Goal: Task Accomplishment & Management: Use online tool/utility

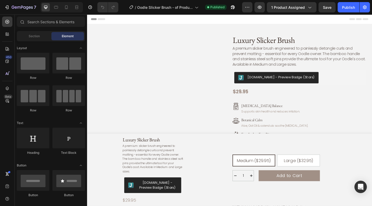
radio input "false"
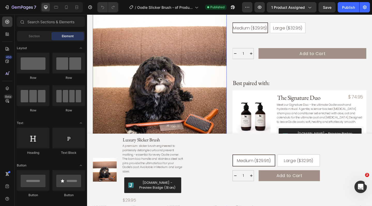
scroll to position [262, 0]
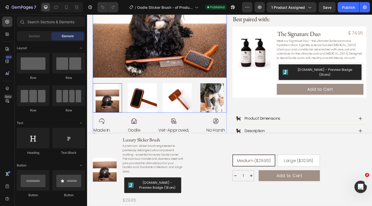
click at [146, 101] on img at bounding box center [147, 105] width 32 height 32
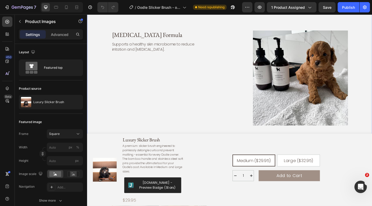
scroll to position [891, 0]
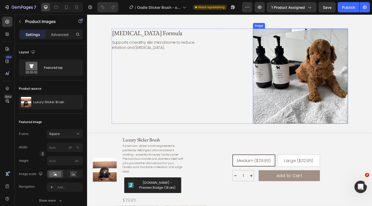
click at [314, 84] on img at bounding box center [318, 81] width 103 height 103
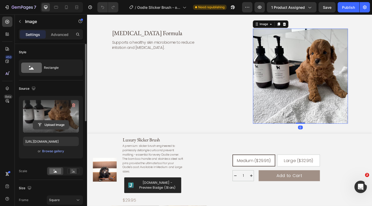
click at [56, 124] on input "file" at bounding box center [51, 124] width 36 height 9
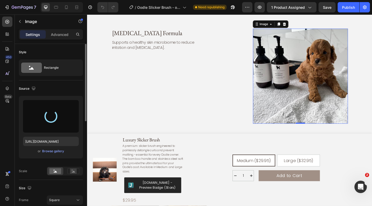
type input "[URL][DOMAIN_NAME]"
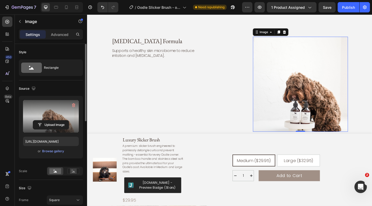
scroll to position [908, 0]
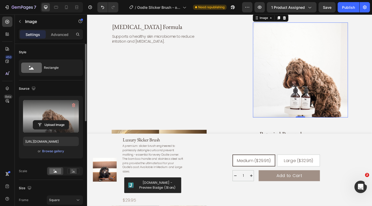
click at [307, 75] on img at bounding box center [318, 74] width 103 height 103
click at [73, 170] on rect at bounding box center [73, 170] width 7 height 5
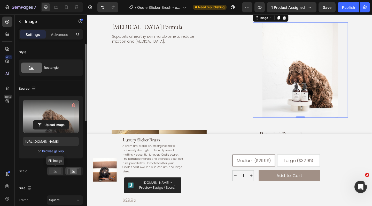
click at [57, 171] on rect at bounding box center [55, 171] width 12 height 6
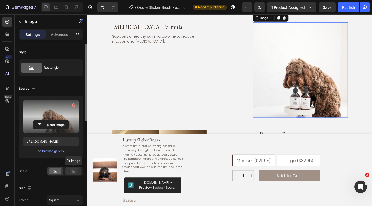
click at [71, 173] on rect at bounding box center [73, 170] width 7 height 5
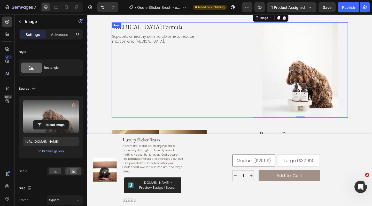
click at [173, 91] on div "[MEDICAL_DATA] Formula Heading Supports a healthy skin microbiome to reduce irr…" at bounding box center [162, 74] width 96 height 103
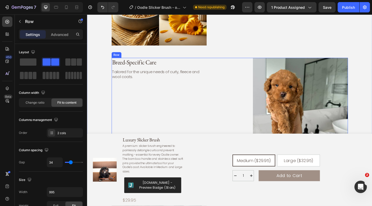
scroll to position [1147, 0]
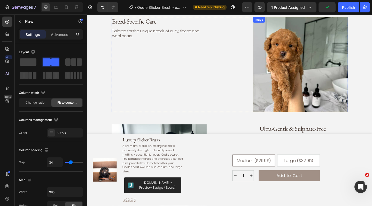
click at [305, 66] on img at bounding box center [318, 68] width 103 height 103
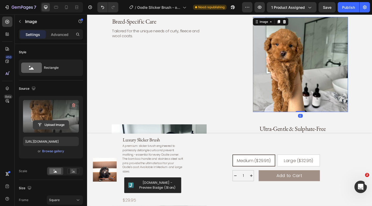
click at [60, 124] on input "file" at bounding box center [51, 124] width 36 height 9
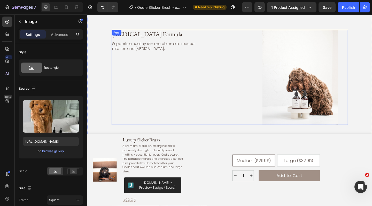
scroll to position [903, 0]
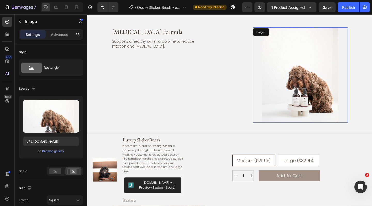
click at [321, 87] on img at bounding box center [318, 80] width 103 height 103
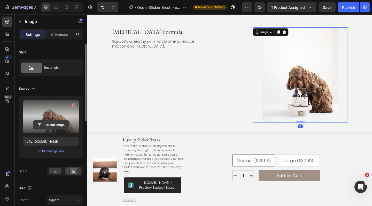
click at [58, 124] on input "file" at bounding box center [51, 124] width 36 height 9
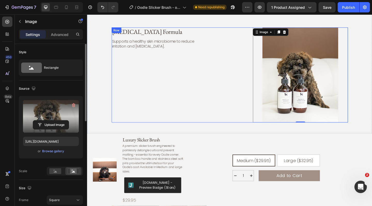
type input "[URL][DOMAIN_NAME]"
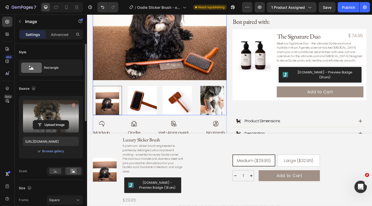
scroll to position [263, 0]
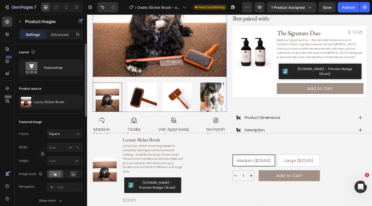
click at [151, 104] on img at bounding box center [147, 105] width 32 height 32
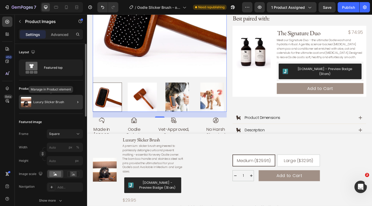
click at [61, 103] on p "Luxury Slicker Brush" at bounding box center [48, 102] width 31 height 4
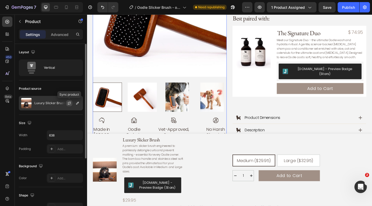
click at [67, 102] on icon "button" at bounding box center [69, 103] width 4 height 4
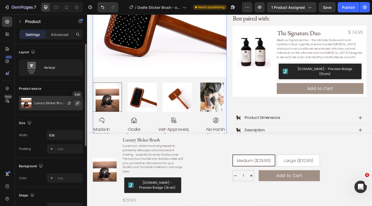
click at [77, 104] on icon "button" at bounding box center [77, 103] width 4 height 4
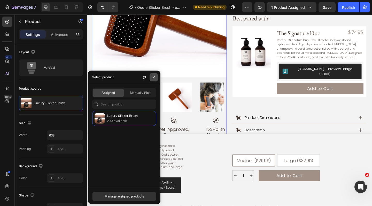
click at [154, 77] on icon "button" at bounding box center [153, 77] width 4 height 4
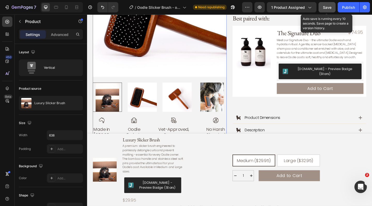
click at [327, 7] on span "Save" at bounding box center [327, 7] width 9 height 4
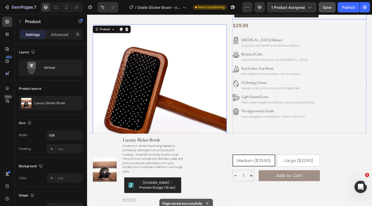
scroll to position [72, 0]
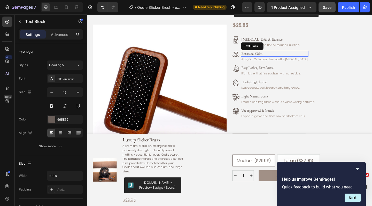
click at [310, 57] on p "Botanical Calm" at bounding box center [291, 56] width 72 height 5
click at [357, 168] on icon "Hide survey" at bounding box center [357, 169] width 3 height 2
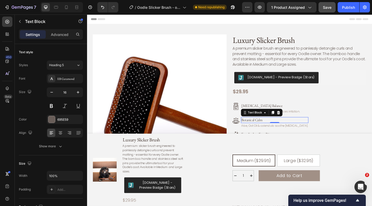
scroll to position [0, 0]
click at [327, 200] on button "Help us improve GemPages!" at bounding box center [326, 200] width 67 height 6
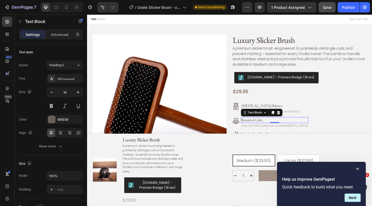
click at [358, 167] on icon "Hide survey" at bounding box center [357, 169] width 6 height 6
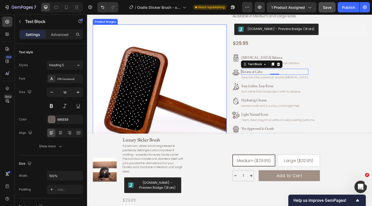
scroll to position [52, 0]
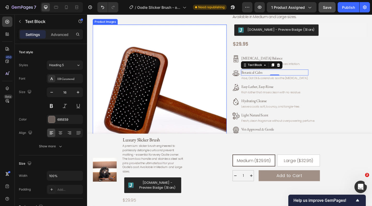
click at [327, 200] on button "Help us improve GemPages!" at bounding box center [326, 200] width 67 height 6
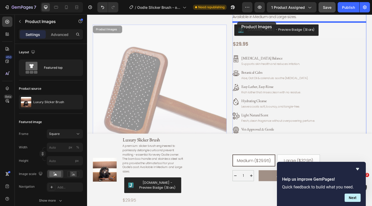
scroll to position [22, 0]
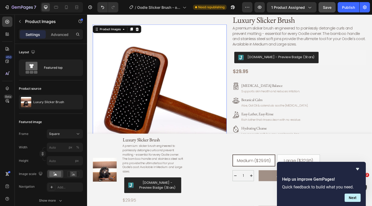
click at [198, 41] on img at bounding box center [166, 99] width 146 height 146
click at [269, 92] on p "[MEDICAL_DATA] Balance" at bounding box center [286, 91] width 63 height 5
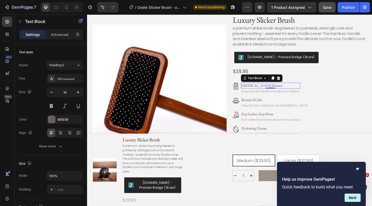
click at [269, 92] on p "[MEDICAL_DATA] Balance" at bounding box center [286, 91] width 63 height 5
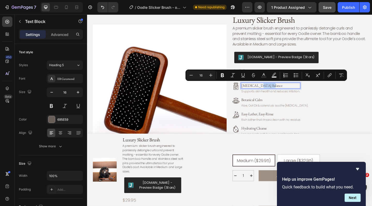
click at [269, 92] on p "[MEDICAL_DATA] Balance" at bounding box center [286, 91] width 63 height 5
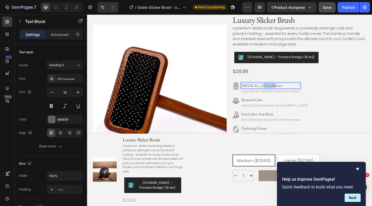
click at [269, 92] on p "[MEDICAL_DATA] Balance" at bounding box center [286, 91] width 63 height 5
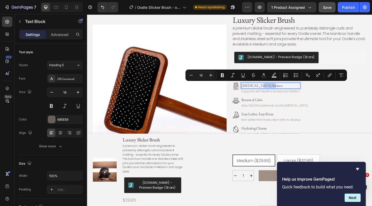
click at [269, 92] on p "[MEDICAL_DATA] Balance" at bounding box center [286, 91] width 63 height 5
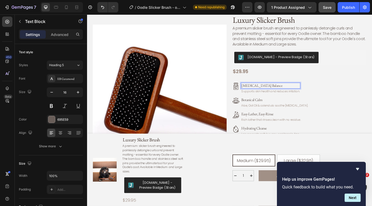
click at [266, 92] on p "[MEDICAL_DATA] Balance" at bounding box center [286, 91] width 63 height 5
click at [270, 97] on p "Supports skin health and reduces irritation." at bounding box center [286, 98] width 63 height 4
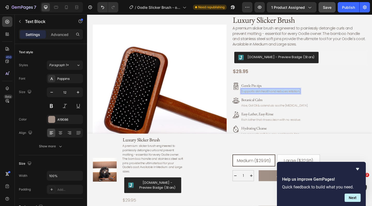
click at [270, 97] on p "Supports skin health and reduces irritation." at bounding box center [286, 98] width 63 height 4
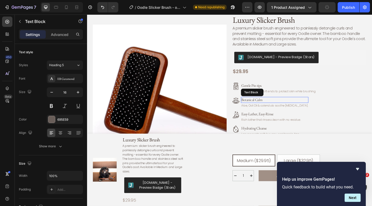
click at [278, 107] on p "Botanical Calm" at bounding box center [291, 107] width 72 height 5
click at [275, 106] on p "Botanical Calm" at bounding box center [291, 107] width 72 height 5
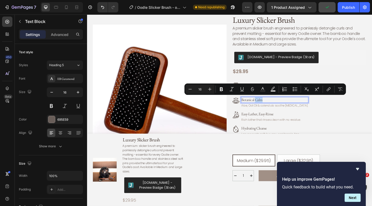
click at [275, 106] on p "Botanical Calm" at bounding box center [291, 107] width 72 height 5
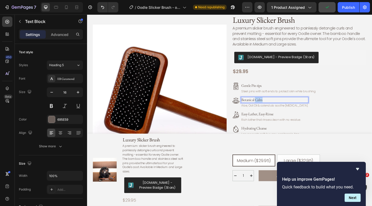
click at [275, 106] on p "Botanical Calm" at bounding box center [291, 107] width 72 height 5
click at [280, 111] on p "Aloe, Oat Oil & calendula soothe [MEDICAL_DATA]." at bounding box center [291, 113] width 72 height 4
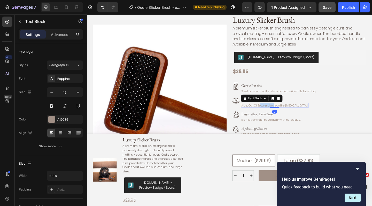
click at [280, 111] on p "Aloe, Oat Oil & calendula soothe [MEDICAL_DATA]." at bounding box center [291, 113] width 72 height 4
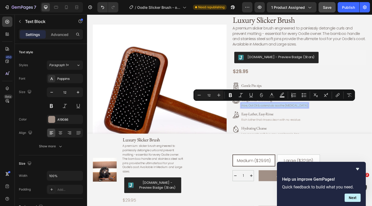
click at [280, 111] on p "Aloe, Oat Oil & calendula soothe [MEDICAL_DATA]." at bounding box center [291, 113] width 72 height 4
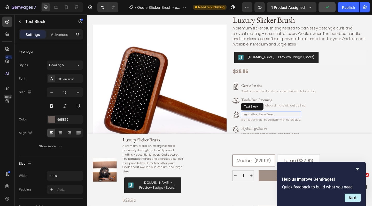
click at [280, 121] on p "Easy-Lather, Easy-Rinse" at bounding box center [287, 122] width 65 height 5
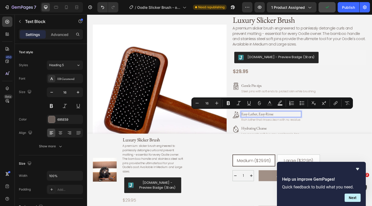
click at [279, 122] on p "Easy-Lather, Easy-Rinse" at bounding box center [287, 122] width 65 height 5
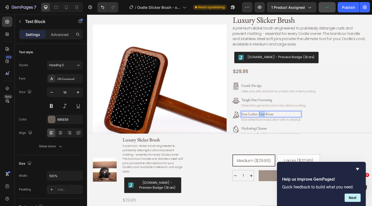
click at [279, 122] on p "Easy-Lather, Easy-Rinse" at bounding box center [287, 122] width 65 height 5
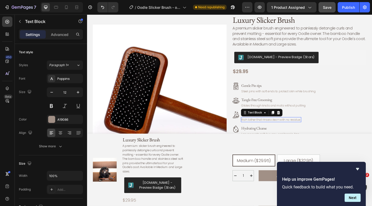
click at [278, 127] on p "Rich lather that rinses clean with no residue." at bounding box center [287, 129] width 65 height 4
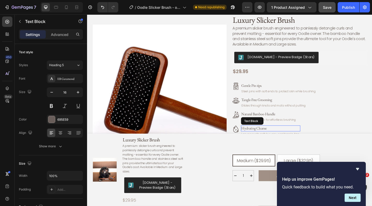
click at [278, 136] on p "Hydrating Cleanse" at bounding box center [286, 138] width 63 height 5
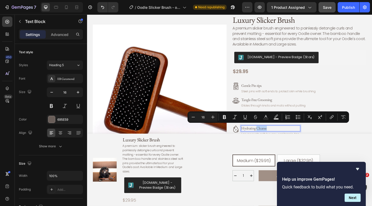
click at [278, 136] on p "Hydrating Cleanse" at bounding box center [286, 138] width 63 height 5
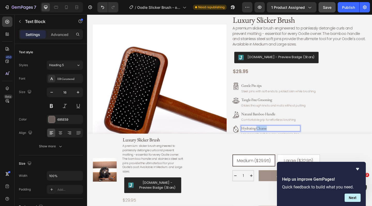
click at [278, 136] on p "Hydrating Cleanse" at bounding box center [286, 138] width 63 height 5
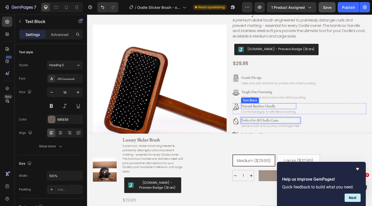
scroll to position [34, 0]
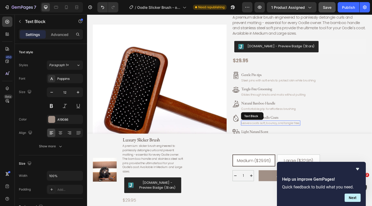
click at [294, 130] on p "Leaves coats soft, bouncy, and tangle-free." at bounding box center [286, 132] width 63 height 4
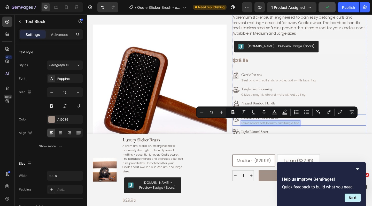
click at [322, 131] on div "Icon Perfect for All Oodle Coats Text Block Leaves coats soft, bouncy, and tang…" at bounding box center [318, 129] width 146 height 12
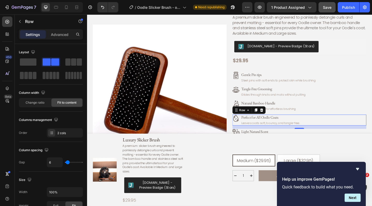
click at [342, 127] on div "Icon Perfect for All Oodle Coats Text Block Leaves coats soft, bouncy, and tang…" at bounding box center [318, 129] width 146 height 12
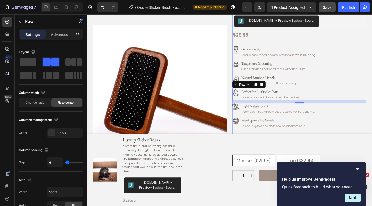
scroll to position [62, 0]
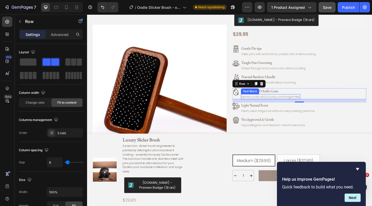
click at [298, 104] on p "Leaves coats soft, bouncy, and tangle-free." at bounding box center [286, 104] width 63 height 4
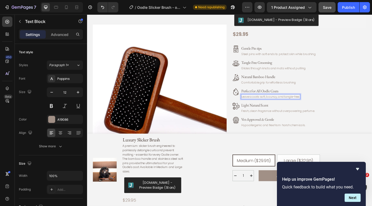
click at [298, 102] on p "Leaves coats soft, bouncy, and tangle-free." at bounding box center [286, 104] width 63 height 4
click at [282, 113] on p "Light Natural Scent" at bounding box center [295, 113] width 80 height 5
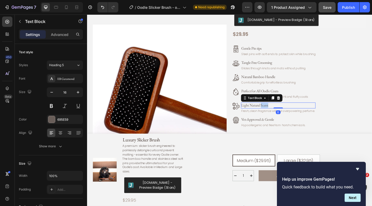
click at [278, 112] on p "Light Natural Scent" at bounding box center [295, 113] width 80 height 5
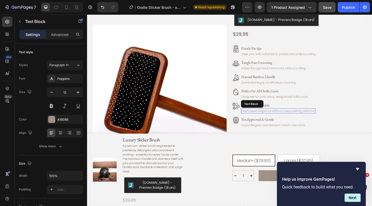
click at [281, 117] on p "Fresh, clean fragrance without overpowering perfume." at bounding box center [295, 119] width 80 height 4
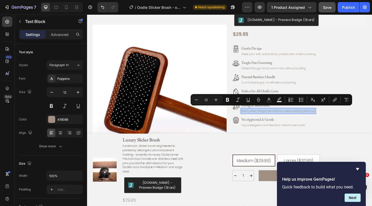
click at [281, 117] on p "Fresh, clean fragrance without overpowering perfume." at bounding box center [295, 119] width 80 height 4
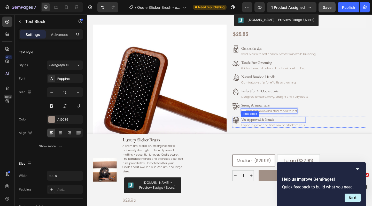
click at [285, 126] on p "Vet-Approved & Gentle" at bounding box center [289, 128] width 69 height 5
click at [295, 119] on icon at bounding box center [294, 121] width 3 height 4
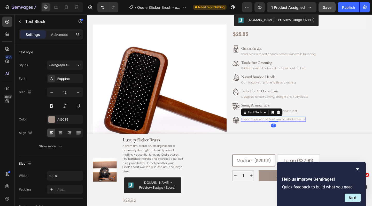
click at [288, 126] on p "Hypoallergenic and free from harsh chemicals." at bounding box center [289, 128] width 69 height 4
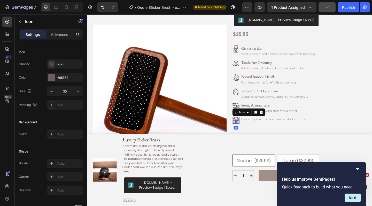
click at [249, 127] on icon at bounding box center [249, 130] width 8 height 8
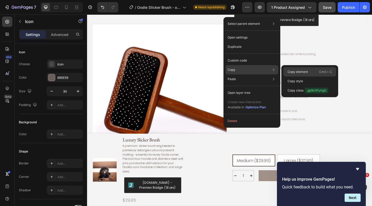
click at [303, 71] on p "Copy element" at bounding box center [297, 71] width 20 height 5
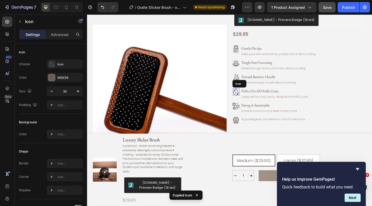
click at [248, 97] on icon at bounding box center [249, 99] width 8 height 8
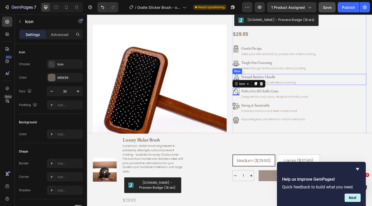
click at [318, 86] on div "Icon Natural Bamboo Handle Text Block Comfortable grip for effortless brushing …" at bounding box center [318, 85] width 146 height 12
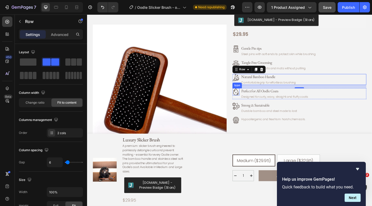
click at [249, 99] on icon at bounding box center [249, 99] width 2 height 1
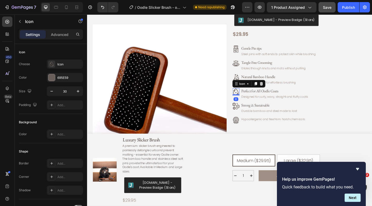
click at [249, 99] on icon at bounding box center [249, 99] width 2 height 1
click at [278, 89] on icon at bounding box center [276, 90] width 4 height 4
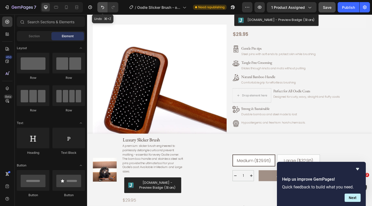
click at [101, 6] on icon "Undo/Redo" at bounding box center [102, 7] width 5 height 5
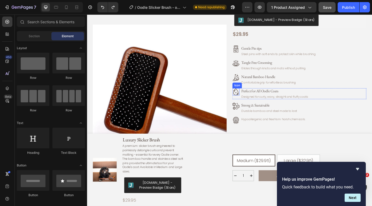
click at [249, 97] on icon at bounding box center [249, 99] width 8 height 8
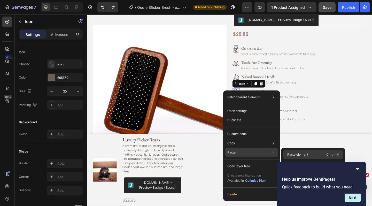
click at [308, 156] on div "Paste element Cmd + V" at bounding box center [313, 154] width 60 height 9
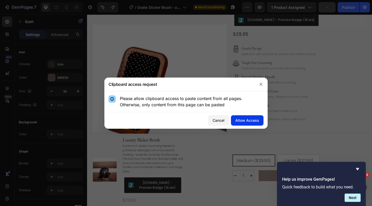
click at [252, 124] on button "Allow Access" at bounding box center [247, 120] width 33 height 10
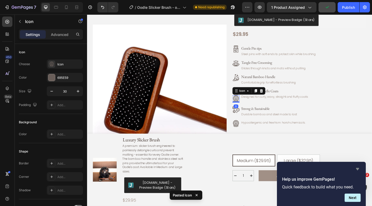
click at [357, 170] on icon "Hide survey" at bounding box center [357, 169] width 3 height 2
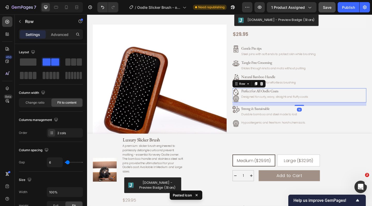
click at [355, 95] on div "Icon Icon Perfect for All Oodle Coats Text Block Designed for curly, wavy, stra…" at bounding box center [318, 102] width 146 height 15
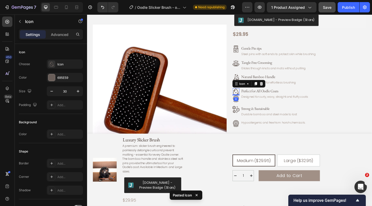
click at [250, 99] on icon at bounding box center [249, 99] width 8 height 8
click at [276, 90] on icon at bounding box center [276, 90] width 3 height 4
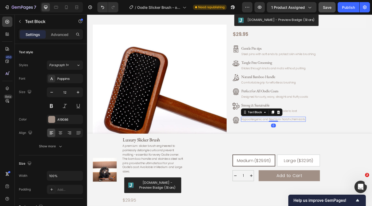
click at [273, 126] on p "Hypoallergenic and free from harsh chemicals." at bounding box center [289, 128] width 69 height 4
click at [294, 120] on icon at bounding box center [294, 121] width 3 height 4
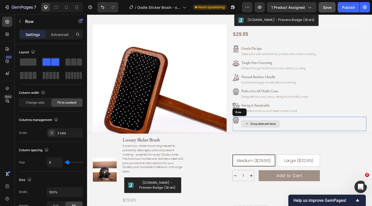
click at [272, 127] on div "Drop element here" at bounding box center [275, 133] width 42 height 15
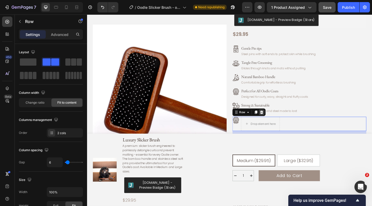
click at [279, 120] on div at bounding box center [277, 121] width 6 height 6
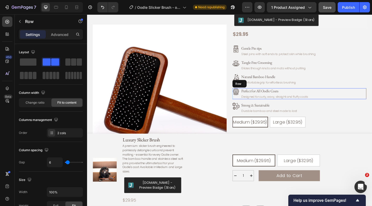
click at [352, 96] on div "Icon Perfect for All Oodle Coats Text Block Designed for curly, wavy, straight …" at bounding box center [318, 101] width 146 height 12
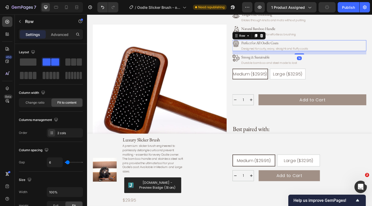
scroll to position [114, 0]
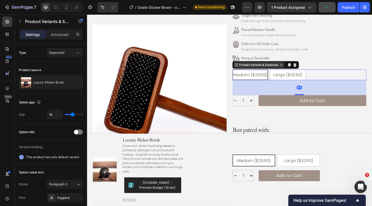
click at [253, 71] on div "Product Variants & Swatches" at bounding box center [281, 69] width 72 height 8
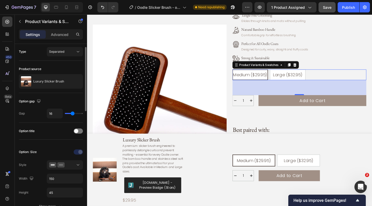
scroll to position [0, 0]
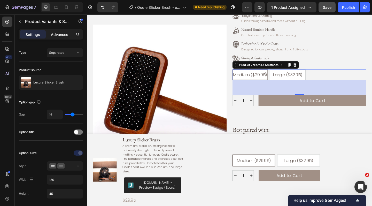
click at [57, 32] on p "Advanced" at bounding box center [60, 34] width 18 height 5
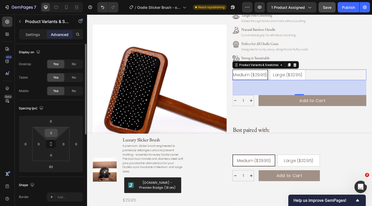
click at [53, 132] on input "0" at bounding box center [51, 133] width 10 height 8
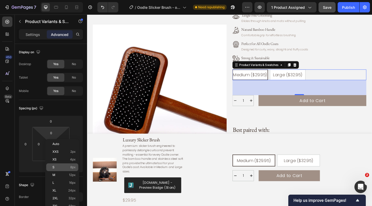
click at [57, 166] on p "S 8px" at bounding box center [63, 167] width 23 height 4
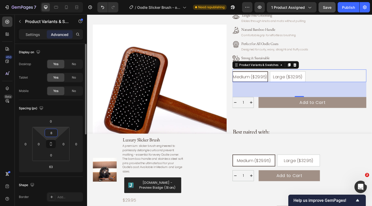
click at [53, 136] on input "8" at bounding box center [51, 133] width 10 height 8
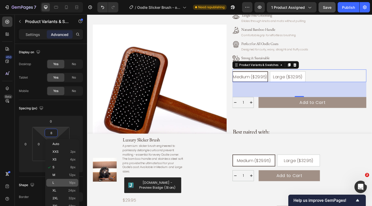
click at [55, 179] on div "L 16px" at bounding box center [62, 183] width 32 height 8
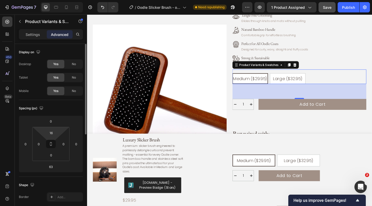
click at [53, 0] on html "7 Version history / Oodle Slicker Brush - of Product Page Need republishing Pre…" at bounding box center [186, 0] width 372 height 0
click at [51, 134] on input "16" at bounding box center [51, 133] width 10 height 8
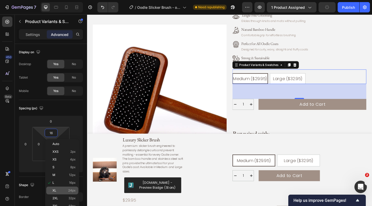
click at [59, 191] on p "XL 24px" at bounding box center [63, 190] width 23 height 4
type input "24"
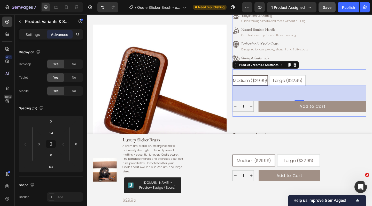
click at [365, 71] on div "Luxury Slicker Brush Product Title A premium slicker brush engineered to painle…" at bounding box center [318, 24] width 146 height 203
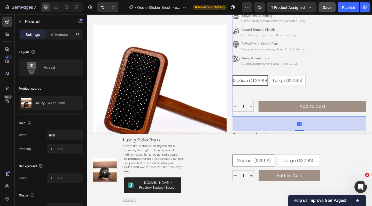
click at [299, 101] on div "Luxury Slicker Brush Product Title A premium slicker brush engineered to painle…" at bounding box center [318, 24] width 146 height 203
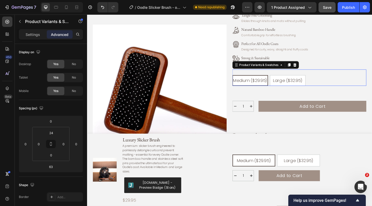
click at [266, 83] on span "Medium ($29.95)" at bounding box center [264, 86] width 37 height 6
click at [245, 81] on input "Medium ($29.95) Medium ($29.95) Medium ($29.95)" at bounding box center [245, 80] width 0 height 0
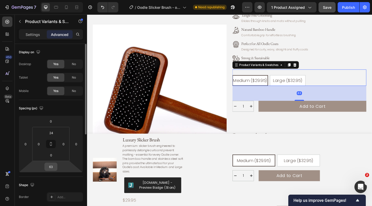
click at [47, 170] on input "63" at bounding box center [51, 167] width 10 height 8
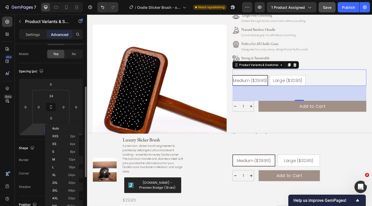
scroll to position [58, 0]
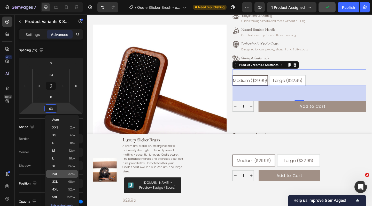
click at [63, 173] on p "2XL 32px" at bounding box center [63, 174] width 23 height 4
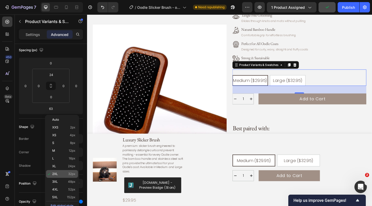
type input "32"
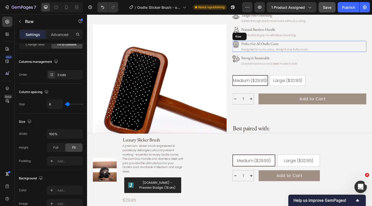
click at [362, 50] on div "Icon Perfect for All Oodle Coats Text Block Designed for curly, wavy, straight …" at bounding box center [318, 49] width 146 height 12
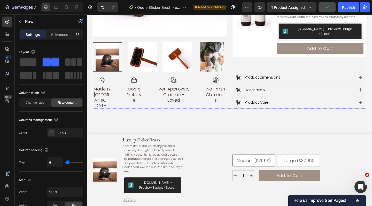
scroll to position [277, 0]
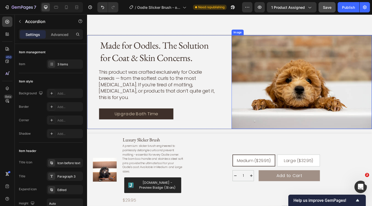
scroll to position [799, 0]
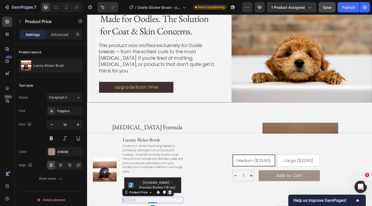
click at [179, 205] on div at bounding box center [177, 208] width 6 height 6
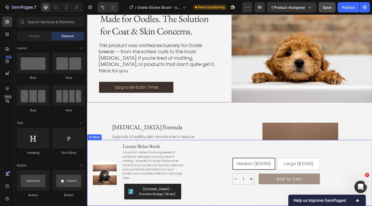
radio input "true"
click at [90, 159] on div "Product Images Luxury Slicker Brush Product Title A premium slicker brush engin…" at bounding box center [242, 186] width 310 height 71
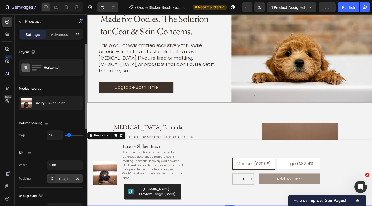
click at [65, 178] on div "11, 24, 11, 24" at bounding box center [64, 178] width 15 height 5
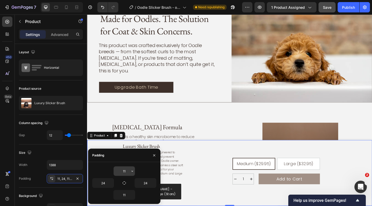
click at [127, 172] on input "11" at bounding box center [124, 170] width 21 height 9
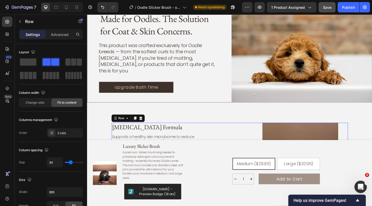
click at [214, 136] on div "Prebiotic Formula Heading Supports a healthy skin microbiome to reduce irritati…" at bounding box center [242, 183] width 257 height 103
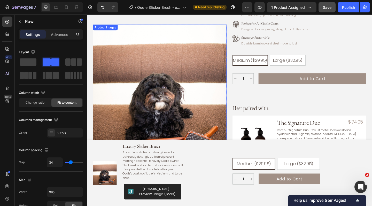
scroll to position [233, 0]
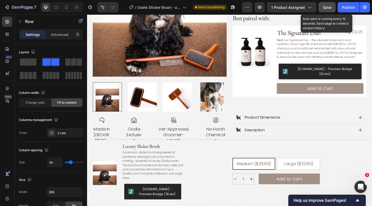
click at [330, 6] on span "Save" at bounding box center [327, 7] width 9 height 4
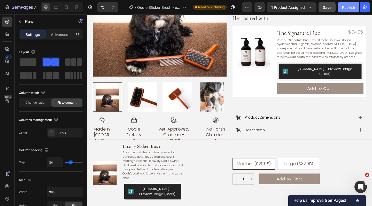
click at [350, 8] on div "Publish" at bounding box center [348, 7] width 13 height 5
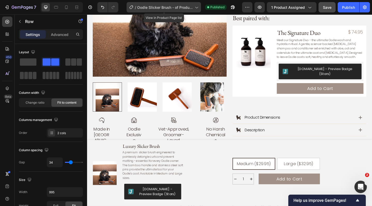
click at [184, 5] on span "Oodle Slicker Brush - of Product Page" at bounding box center [164, 7] width 55 height 5
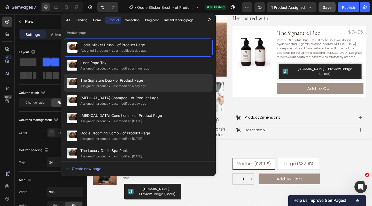
click at [127, 81] on span "The Signature Duo - of Product Page" at bounding box center [113, 80] width 66 height 6
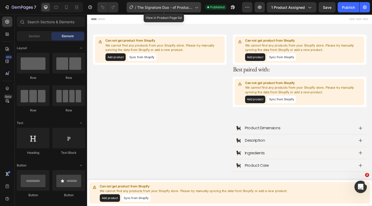
click at [183, 6] on span "The Signature Duo - of Product Page" at bounding box center [164, 7] width 55 height 5
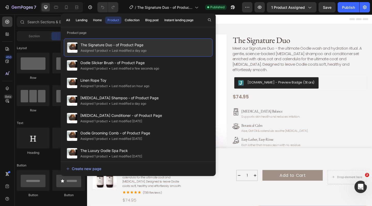
click at [149, 49] on div "The Signature Duo - of Product Page Assigned 1 product • Last modified a day ago" at bounding box center [138, 47] width 149 height 18
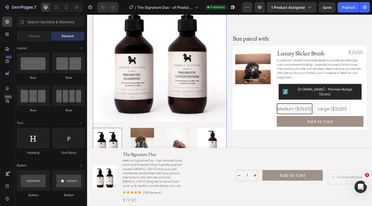
scroll to position [221, 0]
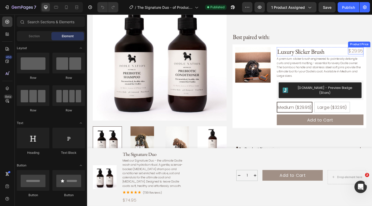
click at [371, 50] on div "$29.95" at bounding box center [379, 54] width 17 height 8
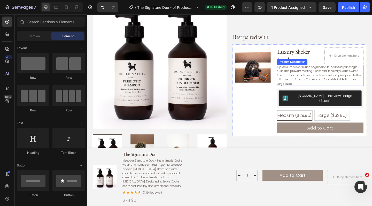
click at [371, 72] on div "A premium slicker brush engineered to painlessly detangle curls and prevent mat…" at bounding box center [340, 80] width 94 height 23
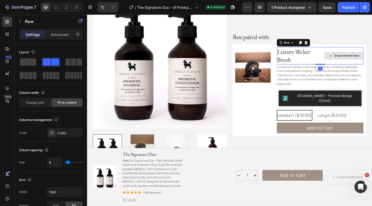
click at [371, 56] on div "Drop element here" at bounding box center [366, 59] width 42 height 19
click at [31, 61] on span at bounding box center [28, 61] width 17 height 7
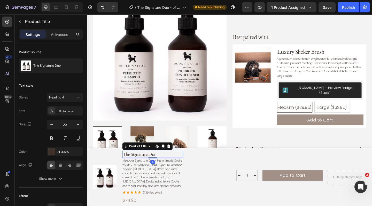
click at [154, 168] on h1 "The Signature Duo" at bounding box center [158, 167] width 66 height 8
click at [187, 167] on h1 "The Signature Duo" at bounding box center [158, 167] width 66 height 8
click at [186, 167] on h1 "The Signature Duo" at bounding box center [158, 167] width 66 height 8
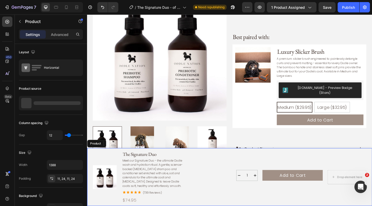
click at [208, 169] on div "1 Product Quantity Add to Cart Add to Cart Drop element here Row 1 Product Quan…" at bounding box center [292, 191] width 196 height 57
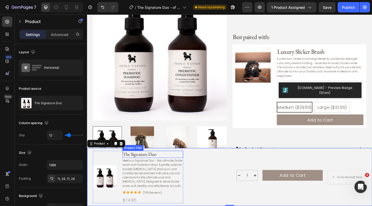
click at [181, 170] on h1 "The Signature Duo" at bounding box center [158, 167] width 66 height 8
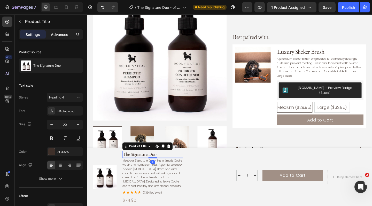
click at [67, 35] on p "Advanced" at bounding box center [60, 34] width 18 height 5
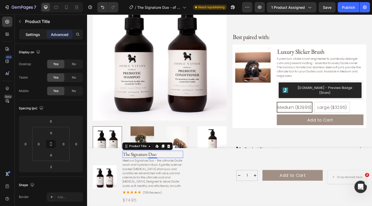
click at [36, 34] on p "Settings" at bounding box center [33, 34] width 14 height 5
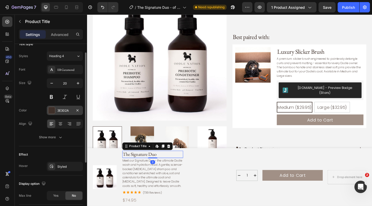
scroll to position [0, 0]
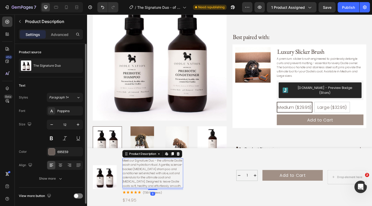
click at [177, 183] on p "Meet our Signature Duo - the ultimate Oodle wash and hydration ritual. A gentle…" at bounding box center [157, 187] width 65 height 32
click at [170, 205] on div "Icon Icon Icon Icon Icon Icon List (739 Reviews) Text Block Row" at bounding box center [158, 207] width 66 height 5
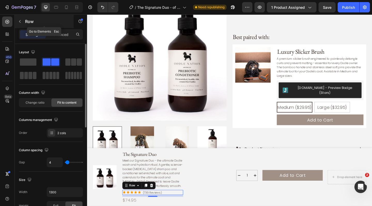
click at [20, 20] on icon "button" at bounding box center [20, 21] width 4 height 4
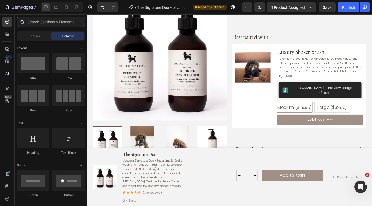
click at [34, 20] on input "text" at bounding box center [51, 22] width 68 height 10
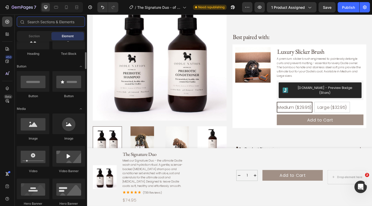
scroll to position [99, 0]
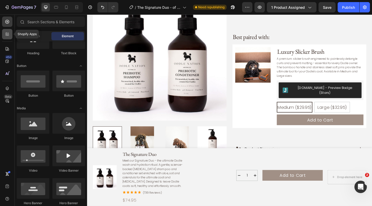
click at [8, 35] on icon at bounding box center [7, 33] width 5 height 5
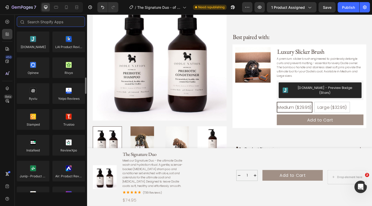
scroll to position [0, 0]
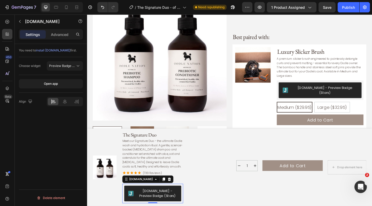
radio input "false"
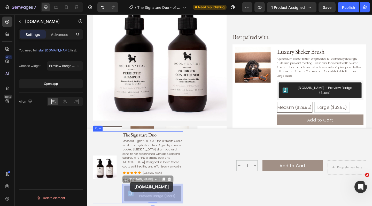
scroll to position [222, 0]
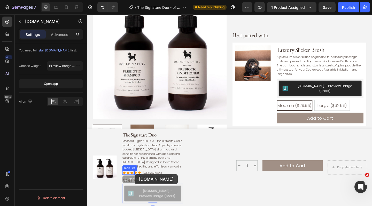
drag, startPoint x: 140, startPoint y: 219, endPoint x: 139, endPoint y: 188, distance: 31.3
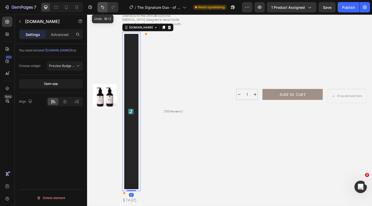
click at [105, 8] on icon "Undo/Redo" at bounding box center [102, 7] width 5 height 5
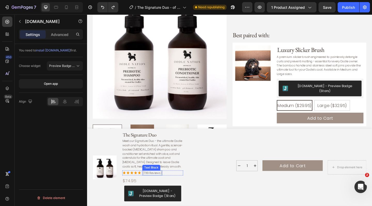
click at [161, 185] on p "(739 Reviews)" at bounding box center [157, 186] width 21 height 4
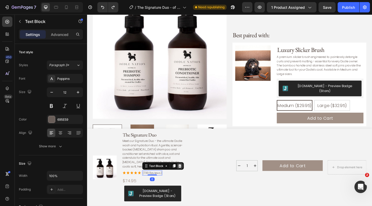
click at [187, 178] on icon at bounding box center [187, 179] width 3 height 4
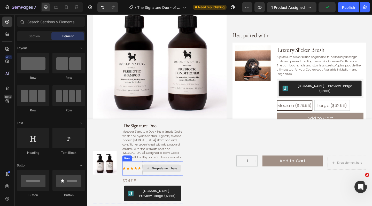
click at [187, 180] on div "Drop element here" at bounding box center [168, 182] width 42 height 8
click at [182, 177] on div "Drop element here" at bounding box center [168, 181] width 42 height 15
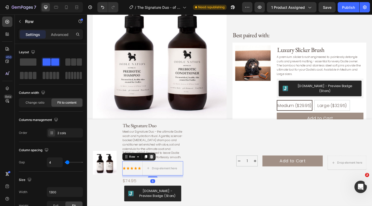
click at [158, 170] on icon at bounding box center [156, 169] width 3 height 4
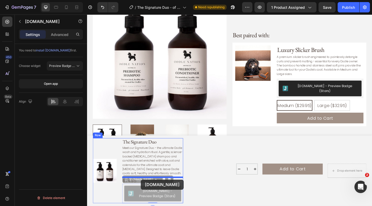
drag, startPoint x: 147, startPoint y: 205, endPoint x: 145, endPoint y: 194, distance: 11.0
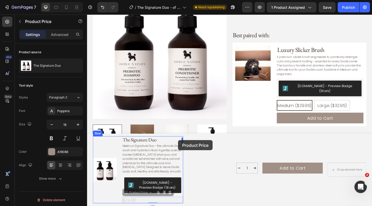
drag, startPoint x: 138, startPoint y: 216, endPoint x: 186, endPoint y: 151, distance: 80.3
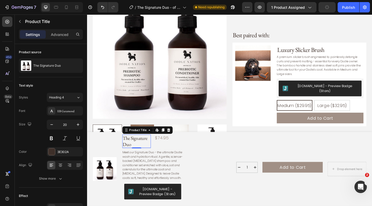
click at [142, 153] on h1 "The Signature Duo" at bounding box center [140, 152] width 31 height 14
click at [156, 153] on div "The Signature Duo Product Title Edit content in Shopify 2 $74.95 Product Price …" at bounding box center [158, 152] width 66 height 15
click at [142, 155] on h1 "The Signature Duo" at bounding box center [140, 152] width 31 height 14
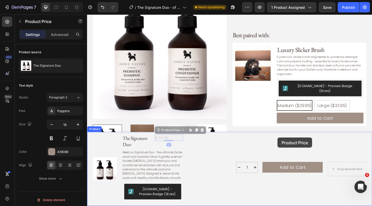
drag, startPoint x: 170, startPoint y: 149, endPoint x: 294, endPoint y: 148, distance: 123.6
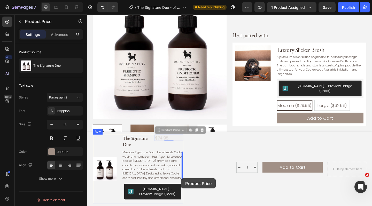
drag, startPoint x: 166, startPoint y: 151, endPoint x: 189, endPoint y: 192, distance: 47.9
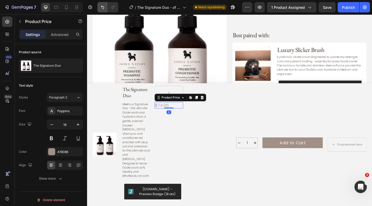
click at [105, 11] on button "Undo/Redo" at bounding box center [102, 7] width 10 height 10
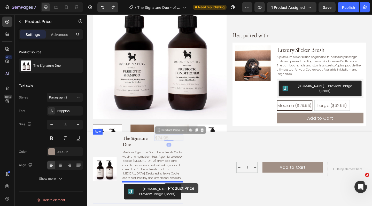
drag, startPoint x: 178, startPoint y: 150, endPoint x: 171, endPoint y: 198, distance: 47.9
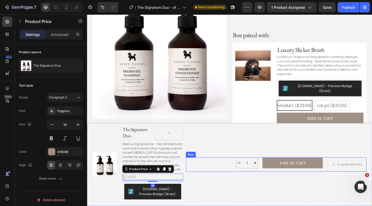
click at [221, 173] on div "1 Product Quantity Add to Cart Add to Cart Drop element here Row" at bounding box center [292, 177] width 196 height 15
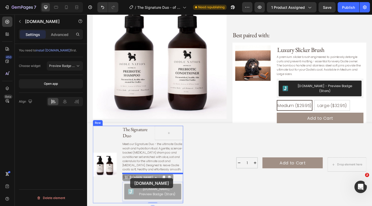
drag, startPoint x: 137, startPoint y: 201, endPoint x: 134, endPoint y: 192, distance: 9.3
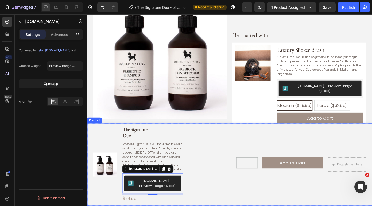
click at [215, 165] on div "1 Product Quantity Add to Cart Add to Cart Drop element here Row 1 Product Quan…" at bounding box center [292, 177] width 196 height 84
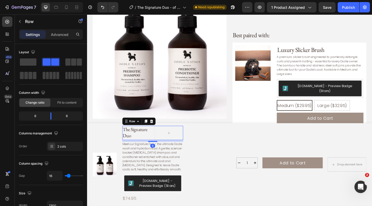
click at [157, 148] on div "The Signature Duo Product Title Row 8" at bounding box center [158, 142] width 66 height 15
click at [28, 60] on span at bounding box center [28, 61] width 17 height 7
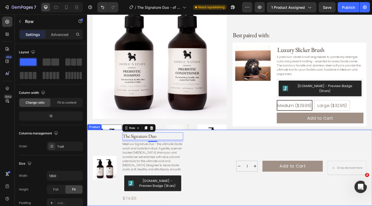
click at [218, 163] on div "1 Product Quantity Add to Cart Add to Cart Drop element here Row 1 Product Quan…" at bounding box center [292, 181] width 196 height 77
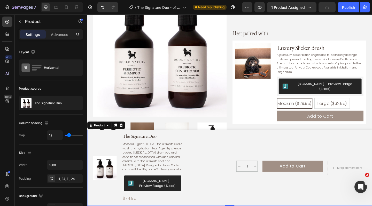
scroll to position [224, 0]
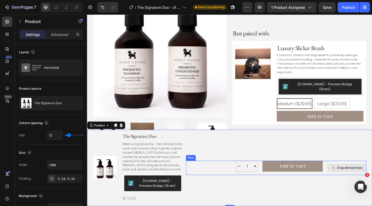
click at [371, 178] on div "Drop element here" at bounding box center [369, 181] width 42 height 8
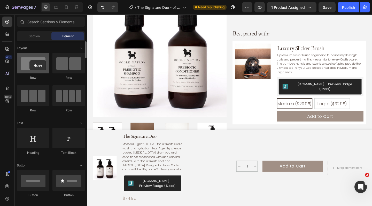
click at [29, 60] on div at bounding box center [33, 63] width 33 height 21
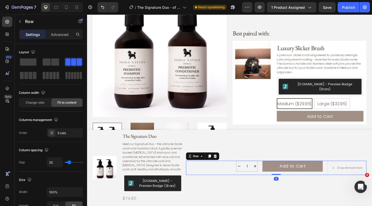
click at [243, 183] on div "1 Product Quantity Add to Cart Add to Cart Drop element here Row 0" at bounding box center [292, 180] width 196 height 15
click at [52, 61] on span at bounding box center [55, 61] width 8 height 7
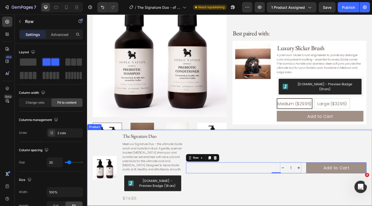
click at [229, 195] on div "1 Product Quantity Add to Cart Add to Cart Row 0 1 Product Quantity Add to Cart…" at bounding box center [292, 181] width 196 height 77
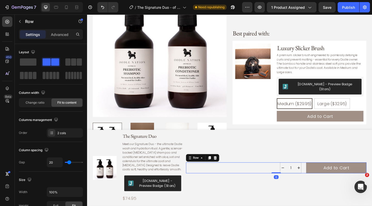
click at [256, 184] on div "1 Product Quantity Add to Cart Add to Cart Row 0" at bounding box center [292, 181] width 196 height 12
click at [76, 60] on span at bounding box center [73, 61] width 5 height 7
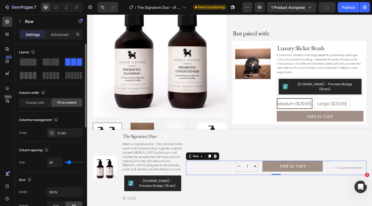
click at [35, 75] on span at bounding box center [35, 75] width 4 height 7
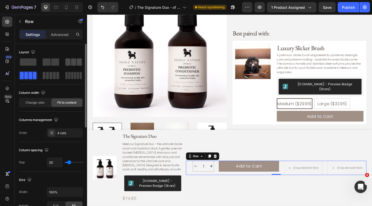
click at [71, 60] on span at bounding box center [73, 61] width 5 height 7
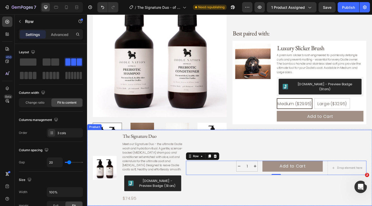
click at [252, 156] on div "1 Product Quantity Add to Cart Add to Cart Drop element here Row 0 1 Product Qu…" at bounding box center [292, 181] width 196 height 77
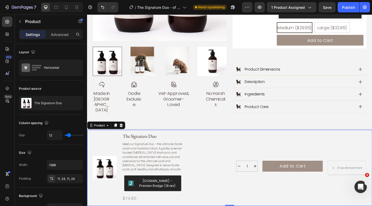
scroll to position [307, 0]
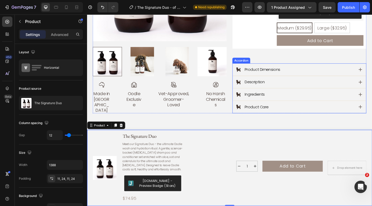
click at [371, 68] on div "Product Dimensions" at bounding box center [317, 74] width 145 height 13
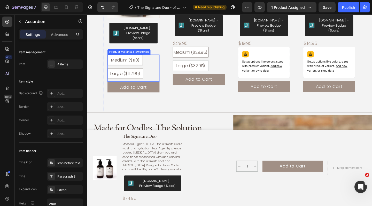
scroll to position [577, 0]
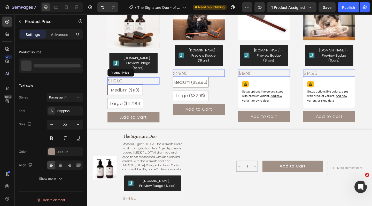
click at [139, 83] on div "$110.00" at bounding box center [137, 87] width 57 height 8
click at [160, 76] on icon at bounding box center [160, 78] width 3 height 4
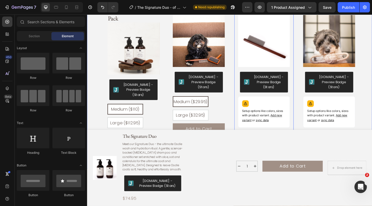
scroll to position [558, 0]
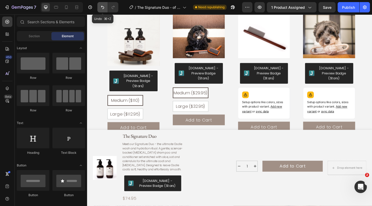
click at [102, 8] on icon "Undo/Redo" at bounding box center [102, 7] width 5 height 5
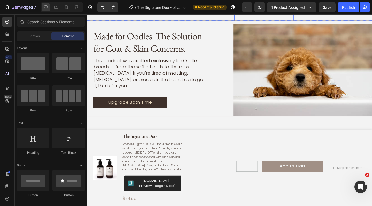
scroll to position [709, 0]
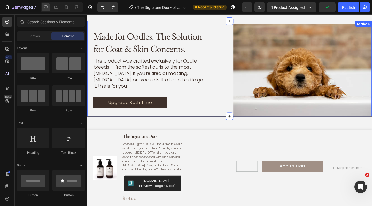
click at [239, 78] on div "Made for Oodles. The Solution for Coat & Skin Concerns. Heading This product wa…" at bounding box center [242, 73] width 310 height 104
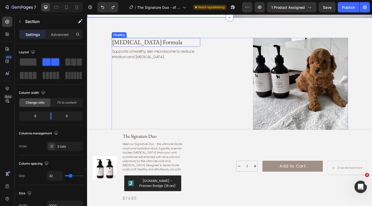
scroll to position [826, 0]
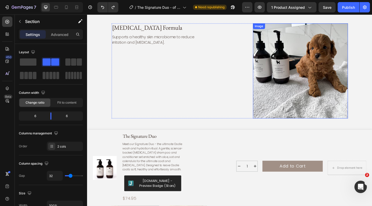
click at [335, 66] on img at bounding box center [318, 75] width 103 height 103
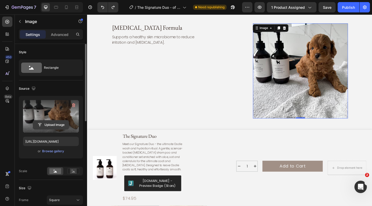
click at [47, 124] on input "file" at bounding box center [51, 124] width 36 height 9
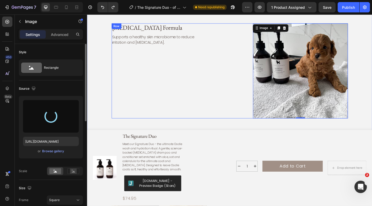
type input "[URL][DOMAIN_NAME]"
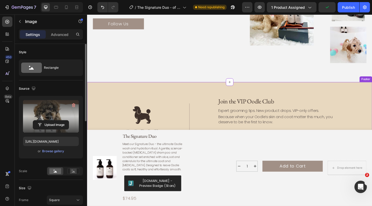
scroll to position [1745, 0]
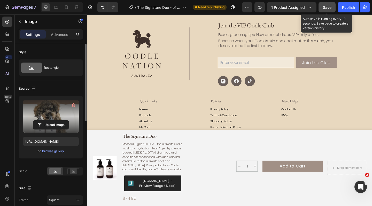
click at [328, 9] on span "Save" at bounding box center [327, 7] width 9 height 4
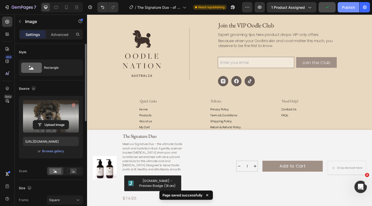
click at [348, 6] on div "Publish" at bounding box center [348, 7] width 13 height 5
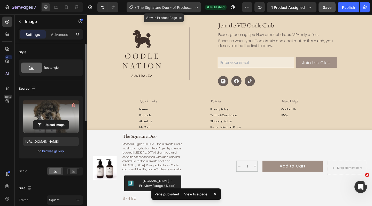
click at [165, 3] on div "/ The Signature Duo - of Product Page" at bounding box center [163, 7] width 74 height 10
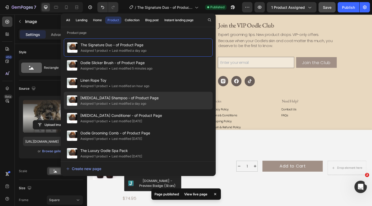
click at [114, 102] on div "• Last modified a day ago" at bounding box center [127, 103] width 38 height 5
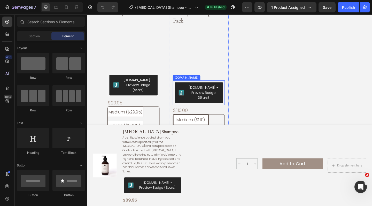
scroll to position [614, 0]
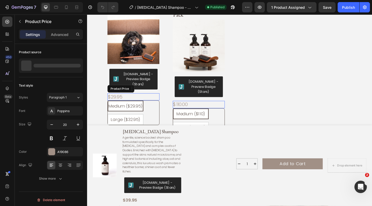
click at [122, 100] on div "$29.95" at bounding box center [137, 104] width 57 height 8
click at [161, 93] on icon at bounding box center [161, 95] width 4 height 4
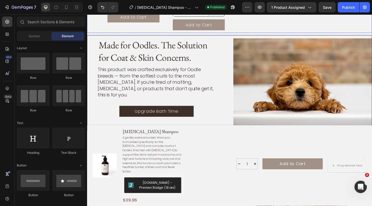
scroll to position [736, 0]
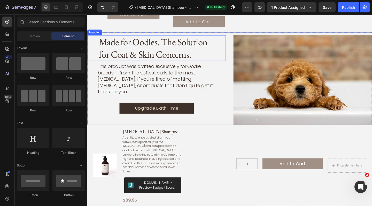
click at [233, 54] on div "Made for Oodles. The Solution for Coat & Skin Concerns." at bounding box center [162, 51] width 150 height 28
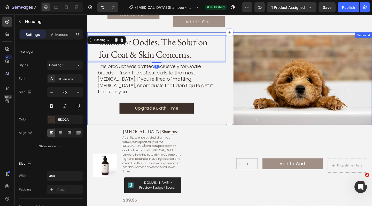
click at [241, 53] on div "Made for Oodles. The Solution for Coat & Skin Concerns. Heading 8 This product …" at bounding box center [242, 86] width 310 height 104
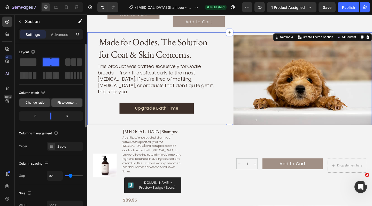
click at [67, 102] on span "Fit to content" at bounding box center [66, 102] width 19 height 5
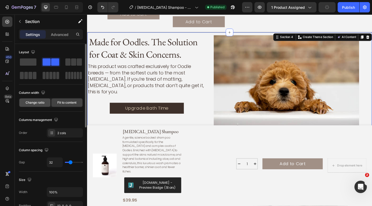
click at [31, 102] on span "Change ratio" at bounding box center [35, 102] width 19 height 5
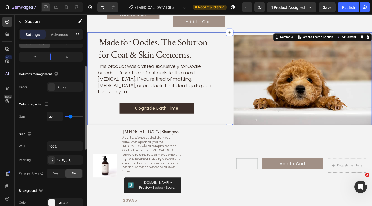
scroll to position [59, 0]
click at [63, 160] on div "12, 0, 0, 0" at bounding box center [64, 159] width 15 height 5
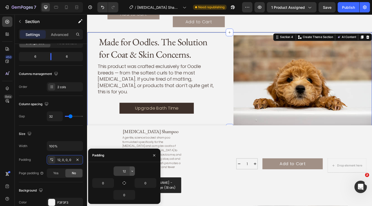
click at [131, 171] on icon "button" at bounding box center [132, 170] width 2 height 1
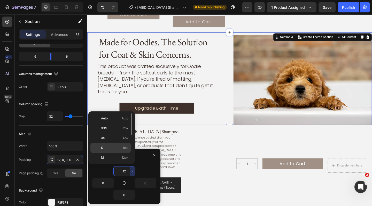
click at [121, 151] on div "S 8px" at bounding box center [110, 148] width 40 height 10
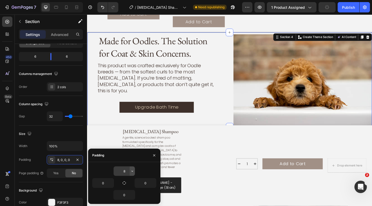
click at [131, 171] on icon "button" at bounding box center [132, 171] width 4 height 4
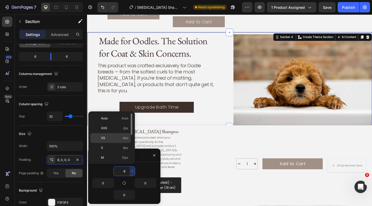
click at [117, 137] on p "XS 4px" at bounding box center [114, 137] width 27 height 5
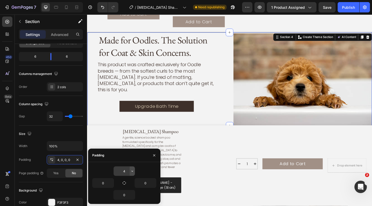
click at [131, 170] on icon "button" at bounding box center [132, 171] width 4 height 4
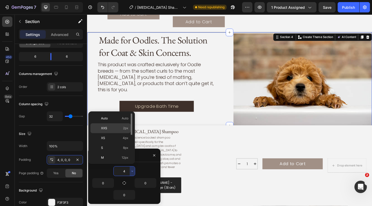
click at [120, 131] on div "XXS 2px" at bounding box center [110, 128] width 40 height 10
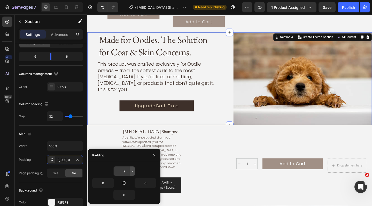
click at [131, 170] on icon "button" at bounding box center [132, 171] width 4 height 4
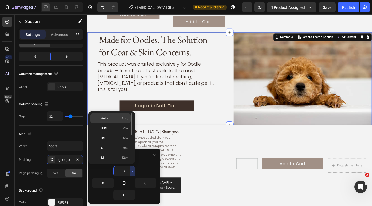
click at [121, 118] on p "Auto Auto" at bounding box center [114, 118] width 27 height 5
type input "Auto"
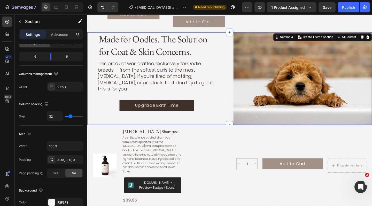
click at [220, 121] on div "Made for Oodles. The Solution for Coat & Skin Concerns. Heading This product wa…" at bounding box center [162, 84] width 150 height 100
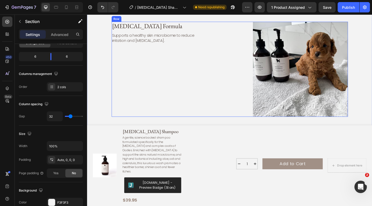
scroll to position [865, 0]
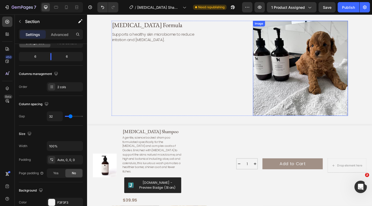
click at [320, 77] on img at bounding box center [318, 72] width 103 height 103
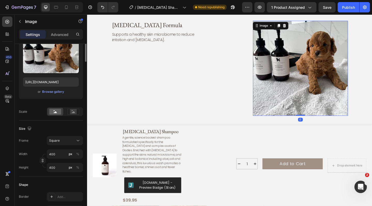
scroll to position [0, 0]
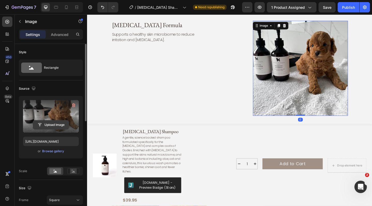
click at [53, 125] on input "file" at bounding box center [51, 124] width 36 height 9
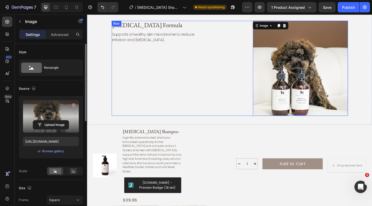
type input "[URL][DOMAIN_NAME]"
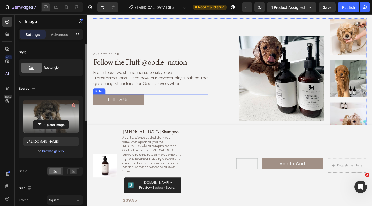
scroll to position [1585, 0]
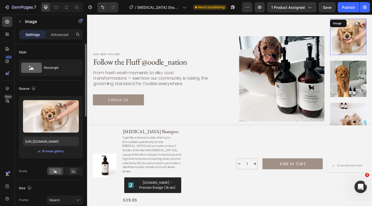
click at [371, 36] on img at bounding box center [370, 38] width 39 height 39
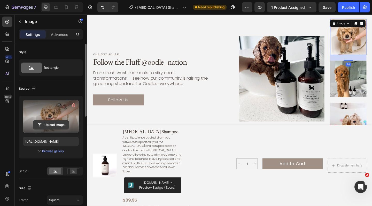
click at [50, 126] on input "file" at bounding box center [51, 124] width 36 height 9
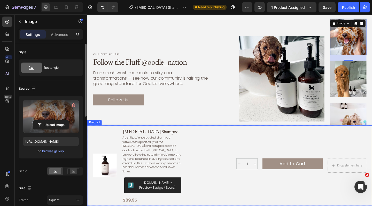
type input "https://cdn.shopify.com/s/files/1/0941/4164/5111/files/gempages_571859229653074…"
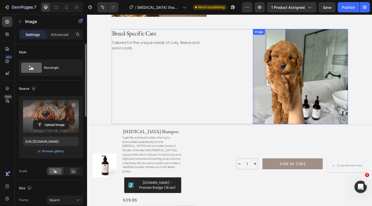
scroll to position [1090, 0]
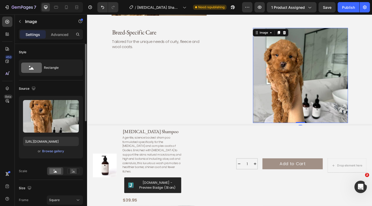
click at [320, 82] on img at bounding box center [318, 80] width 103 height 103
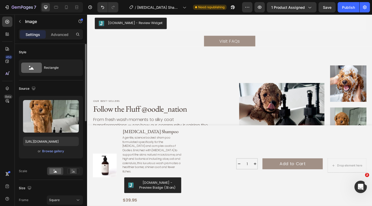
scroll to position [1547, 0]
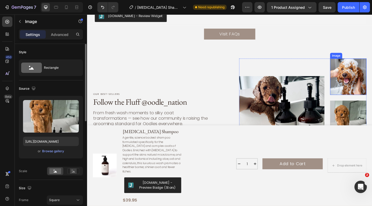
click at [369, 75] on img at bounding box center [370, 81] width 39 height 39
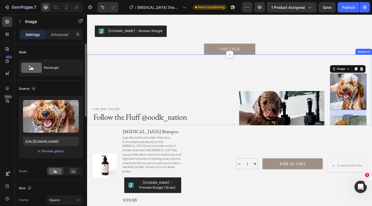
scroll to position [1538, 0]
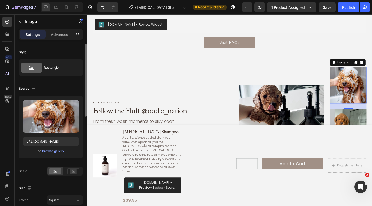
click at [370, 83] on img at bounding box center [370, 91] width 39 height 39
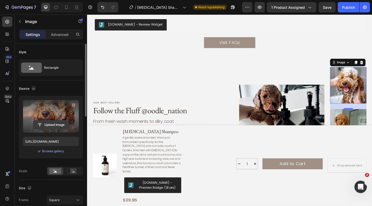
click at [52, 125] on input "file" at bounding box center [51, 124] width 36 height 9
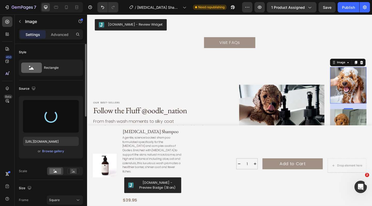
type input "https://cdn.shopify.com/s/files/1/0941/4164/5111/files/gempages_571859229653074…"
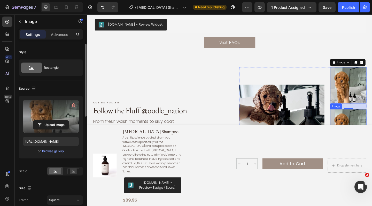
click at [371, 131] on img at bounding box center [370, 136] width 39 height 39
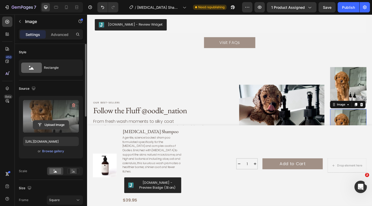
click at [53, 126] on input "file" at bounding box center [51, 124] width 36 height 9
type input "C:\fakepath\IMG_3084.jpeg.HEIC"
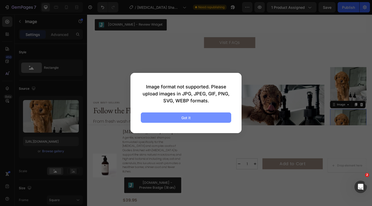
click at [206, 120] on button "Got it" at bounding box center [186, 117] width 90 height 10
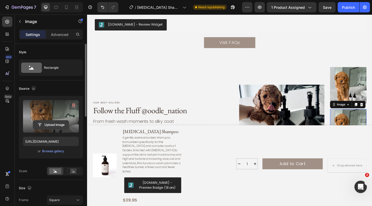
click at [52, 122] on input "file" at bounding box center [51, 124] width 36 height 9
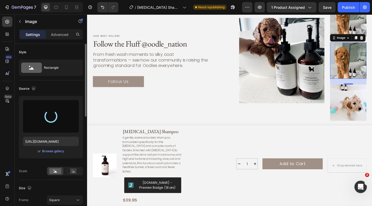
scroll to position [1607, 0]
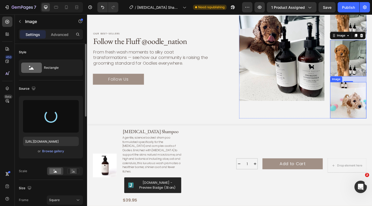
type input "https://cdn.shopify.com/s/files/1/0941/4164/5111/files/gempages_571859229653074…"
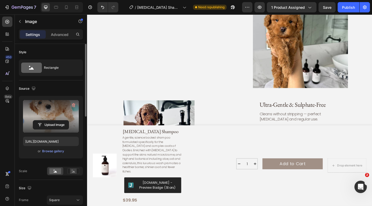
scroll to position [1126, 0]
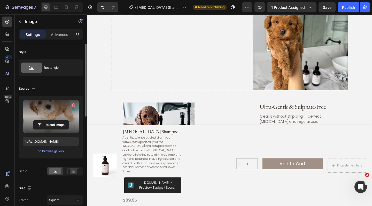
click at [319, 40] on img at bounding box center [318, 45] width 103 height 103
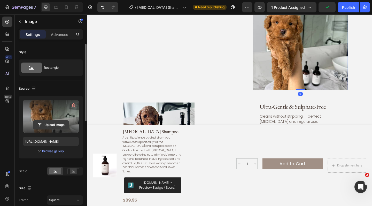
click at [49, 123] on input "file" at bounding box center [51, 124] width 36 height 9
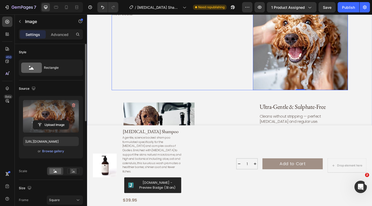
type input "https://cdn.shopify.com/s/files/1/0941/4164/5111/files/gempages_571859229653074…"
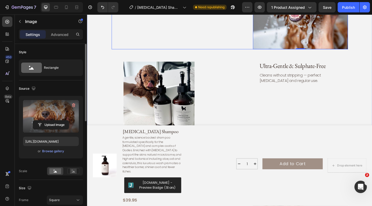
scroll to position [1178, 0]
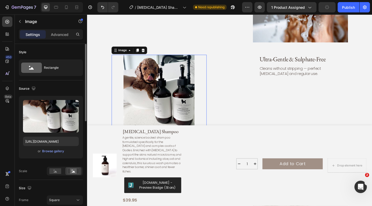
click at [167, 76] on img at bounding box center [165, 109] width 103 height 103
click at [56, 173] on rect at bounding box center [55, 171] width 12 height 6
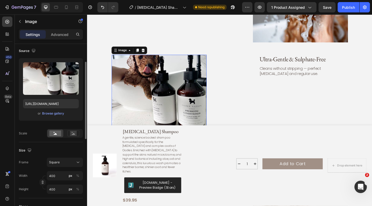
scroll to position [39, 0]
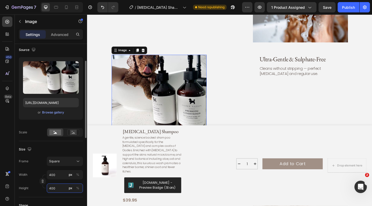
click at [60, 188] on input "400" at bounding box center [65, 187] width 36 height 9
type input "40"
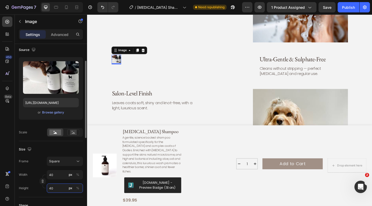
type input "4"
type input "45"
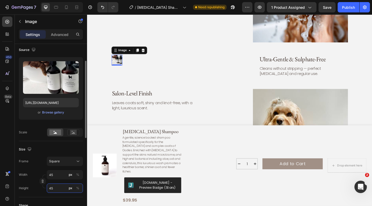
type input "450"
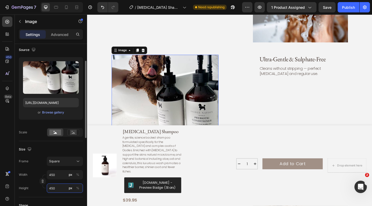
type input "45"
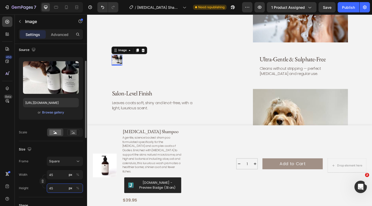
type input "4"
type input "43"
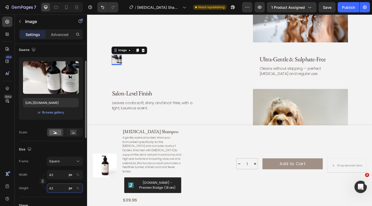
type input "435"
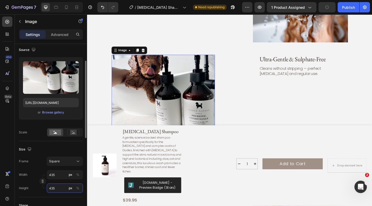
type input "4350"
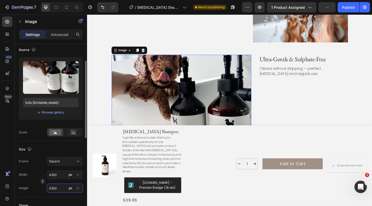
type input "435"
type input "43"
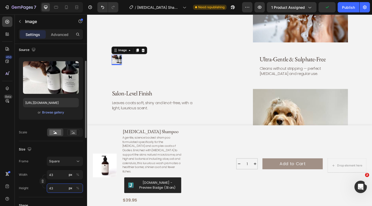
type input "4"
type input "45"
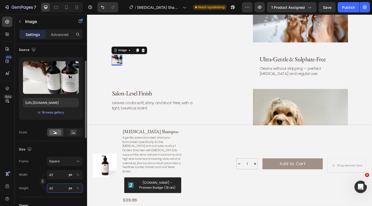
type input "4"
type input "45"
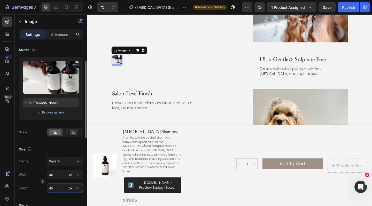
type input "450"
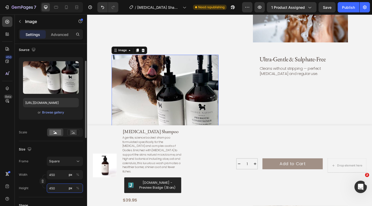
type input "45"
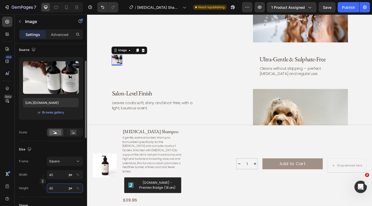
type input "4"
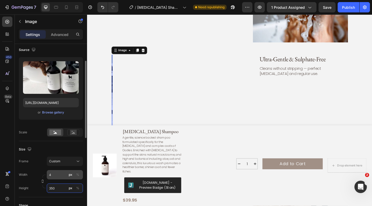
type input "350"
click at [52, 174] on input "4" at bounding box center [65, 174] width 36 height 9
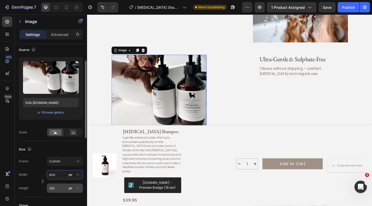
type input "400"
click at [55, 189] on input "350" at bounding box center [65, 187] width 36 height 9
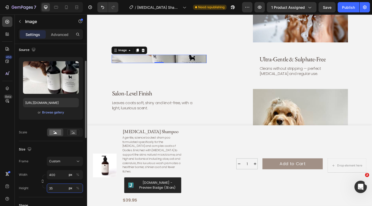
type input "3"
type input "2"
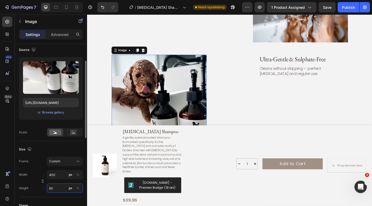
type input "600"
drag, startPoint x: 55, startPoint y: 189, endPoint x: 86, endPoint y: 168, distance: 36.8
click at [61, 185] on input "600" at bounding box center [65, 187] width 36 height 9
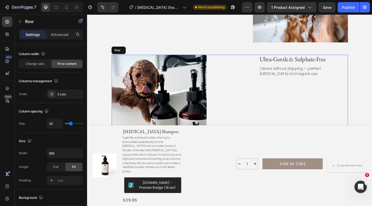
click at [249, 64] on div "Ultra-Gentle & Sulphate-Free Heading Cleans without stripping — perfect for sen…" at bounding box center [242, 135] width 257 height 155
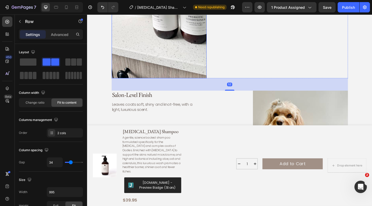
scroll to position [1308, 0]
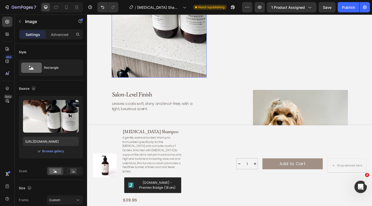
click at [179, 69] on img at bounding box center [165, 5] width 103 height 155
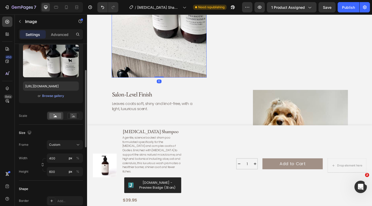
scroll to position [57, 0]
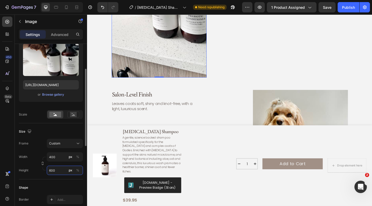
click at [54, 172] on input "600" at bounding box center [65, 169] width 36 height 9
click at [52, 171] on input "600" at bounding box center [65, 169] width 36 height 9
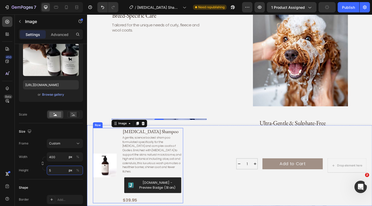
scroll to position [1107, 0]
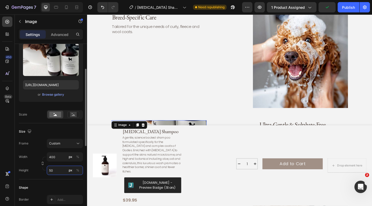
type input "500"
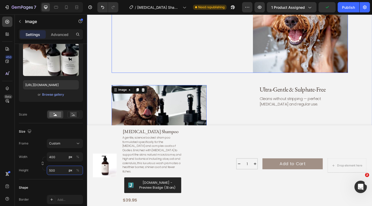
scroll to position [1163, 0]
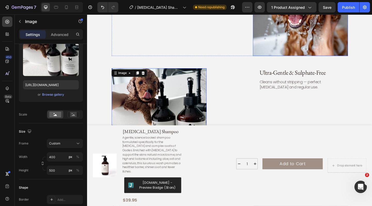
click at [290, 28] on img at bounding box center [318, 7] width 103 height 103
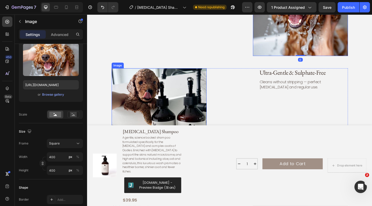
click at [163, 90] on img at bounding box center [165, 137] width 103 height 129
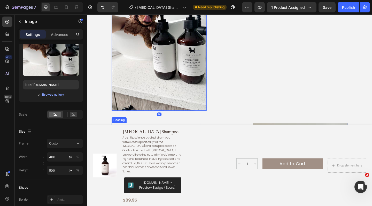
scroll to position [1244, 0]
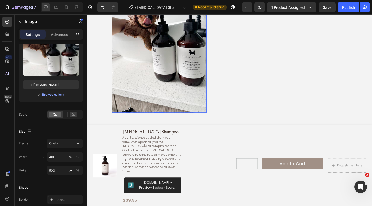
click at [156, 64] on img at bounding box center [165, 56] width 103 height 129
click at [56, 171] on input "500" at bounding box center [65, 169] width 36 height 9
click at [51, 171] on input "500" at bounding box center [65, 169] width 36 height 9
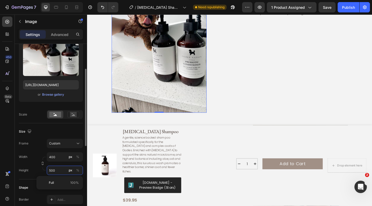
click at [53, 171] on input "500" at bounding box center [65, 169] width 36 height 9
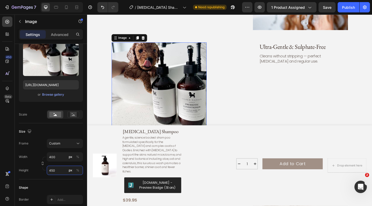
scroll to position [1190, 0]
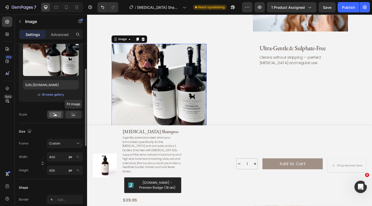
click at [75, 116] on rect at bounding box center [73, 114] width 7 height 5
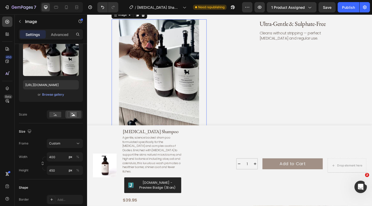
scroll to position [1227, 0]
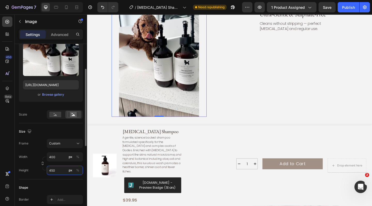
click at [59, 168] on input "450" at bounding box center [65, 169] width 36 height 9
type input "4"
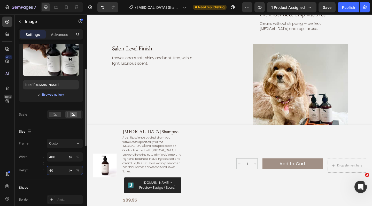
type input "400"
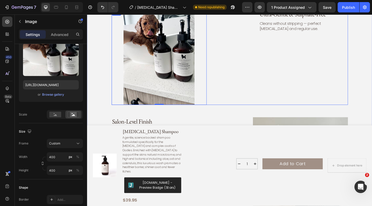
click at [256, 94] on div "Ultra-Gentle & Sulphate-Free Heading Cleans without stripping — perfect for sen…" at bounding box center [242, 61] width 257 height 103
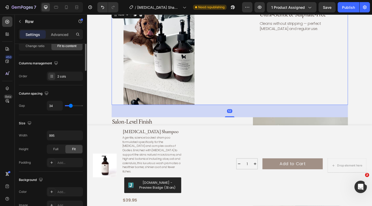
scroll to position [0, 0]
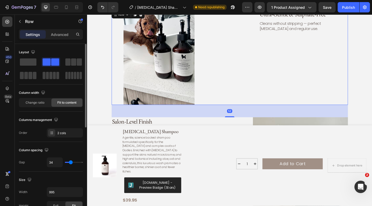
click at [230, 57] on div "Ultra-Gentle & Sulphate-Free Heading Cleans without stripping — perfect for sen…" at bounding box center [242, 61] width 257 height 103
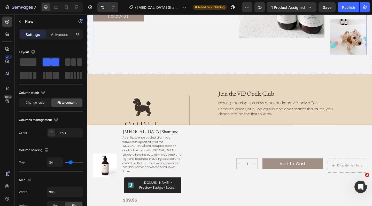
scroll to position [1683, 0]
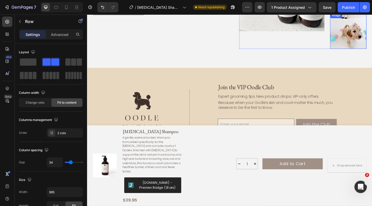
click at [371, 36] on img at bounding box center [370, 31] width 39 height 39
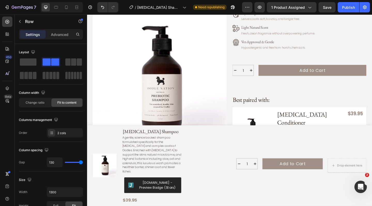
scroll to position [287, 0]
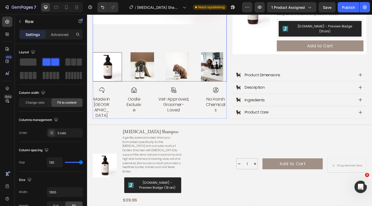
click at [185, 70] on img at bounding box center [185, 72] width 32 height 32
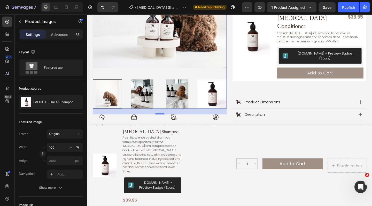
scroll to position [268, 0]
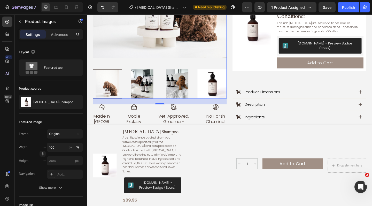
click at [150, 77] on img at bounding box center [147, 90] width 32 height 32
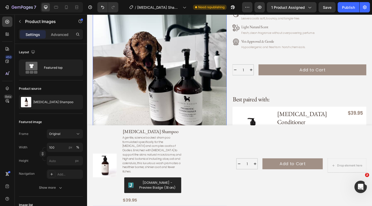
scroll to position [257, 0]
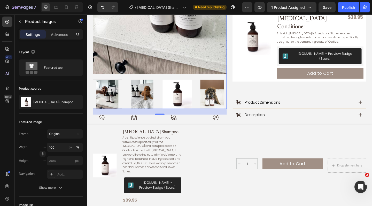
click at [179, 86] on img at bounding box center [185, 101] width 32 height 32
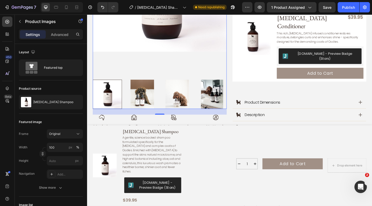
click at [221, 87] on img at bounding box center [223, 101] width 32 height 32
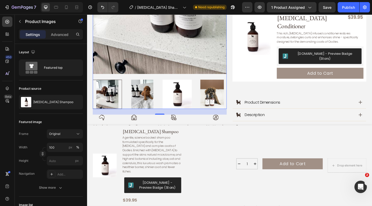
click at [187, 89] on img at bounding box center [185, 101] width 32 height 32
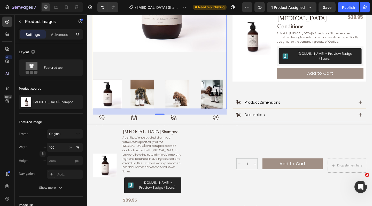
click at [222, 86] on img at bounding box center [223, 101] width 32 height 32
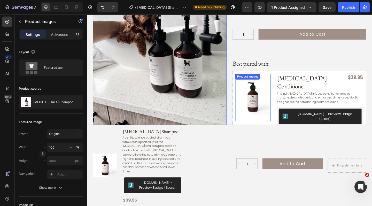
scroll to position [191, 0]
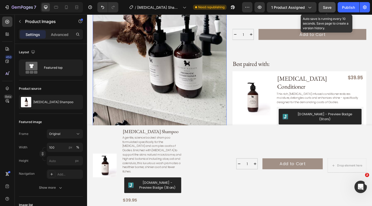
click at [328, 7] on span "Save" at bounding box center [327, 7] width 9 height 4
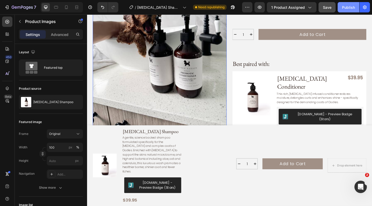
click at [347, 8] on div "Publish" at bounding box center [348, 7] width 13 height 5
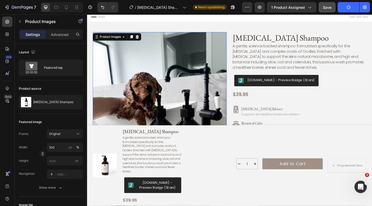
scroll to position [0, 0]
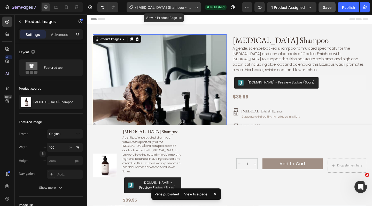
click at [191, 7] on span "[MEDICAL_DATA] Shampoo - of Product Page" at bounding box center [164, 7] width 55 height 5
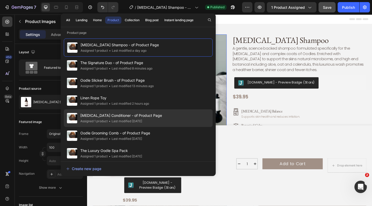
click at [129, 116] on span "[MEDICAL_DATA] Conditioner - of Product Page" at bounding box center [121, 115] width 82 height 6
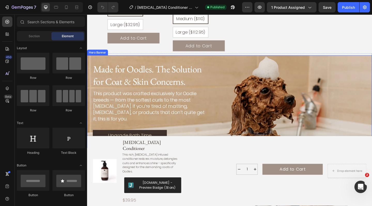
scroll to position [719, 0]
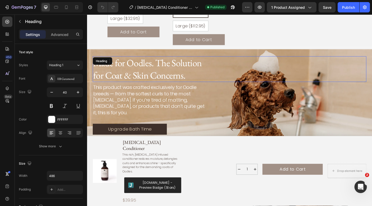
click at [286, 67] on div "Made for Oodles. The Solution for Coat & Skin Concerns." at bounding box center [241, 74] width 297 height 28
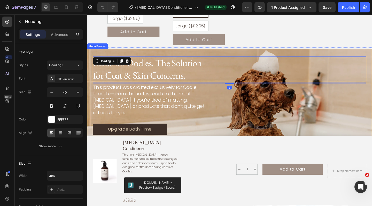
click at [93, 54] on div "Made for Oodles. The Solution for Coat & Skin Concerns. Heading 8 This product …" at bounding box center [242, 103] width 310 height 98
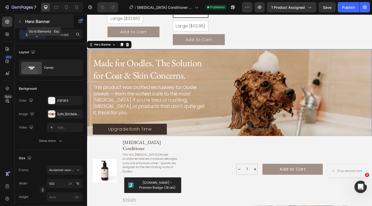
click at [19, 20] on icon "button" at bounding box center [20, 21] width 4 height 4
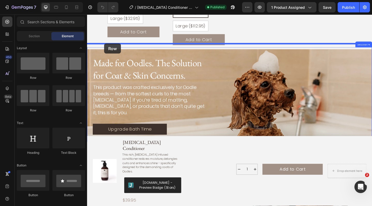
drag, startPoint x: 148, startPoint y: 78, endPoint x: 106, endPoint y: 46, distance: 52.5
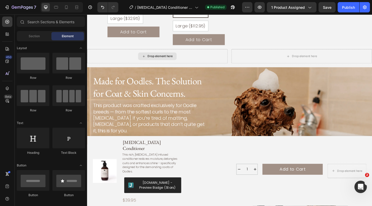
click at [145, 56] on div "Drop element here" at bounding box center [163, 60] width 42 height 8
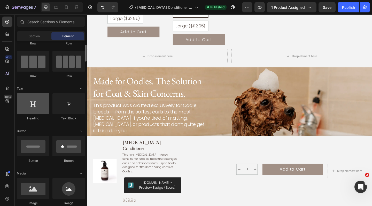
scroll to position [34, 0]
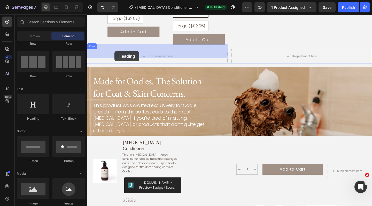
drag, startPoint x: 114, startPoint y: 120, endPoint x: 116, endPoint y: 55, distance: 65.3
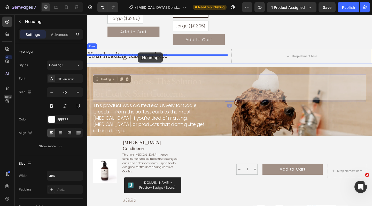
drag, startPoint x: 149, startPoint y: 90, endPoint x: 142, endPoint y: 56, distance: 34.4
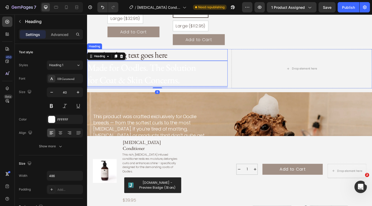
click at [172, 53] on h2 "Your heading text goes here" at bounding box center [163, 58] width 153 height 12
click at [130, 86] on h2 "Made for Oodles. The Solution for Coat & Skin Concerns." at bounding box center [149, 79] width 125 height 28
click at [169, 55] on h2 "Your heading text goes here" at bounding box center [163, 58] width 153 height 12
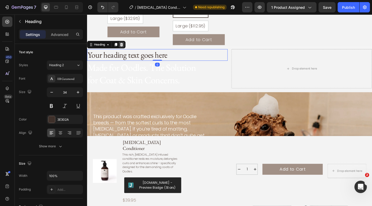
click at [125, 45] on icon at bounding box center [124, 47] width 3 height 4
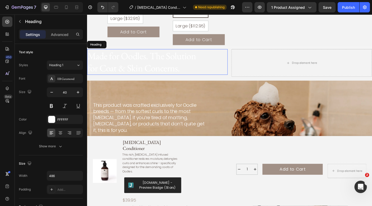
click at [138, 60] on h2 "Made for Oodles. The Solution for Coat & Skin Concerns." at bounding box center [149, 66] width 125 height 28
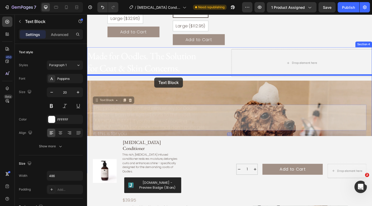
drag, startPoint x: 160, startPoint y: 129, endPoint x: 160, endPoint y: 83, distance: 45.7
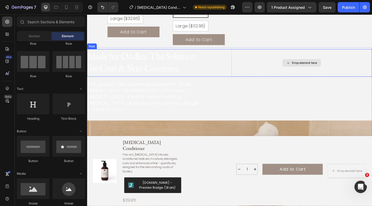
click at [310, 65] on div "Drop element here" at bounding box center [323, 67] width 27 height 4
click at [327, 65] on div "Drop element here" at bounding box center [323, 67] width 27 height 4
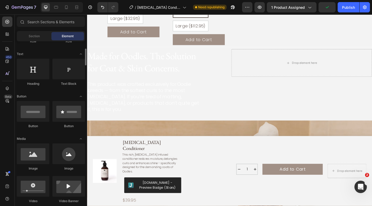
scroll to position [69, 0]
click at [37, 157] on div at bounding box center [33, 153] width 33 height 21
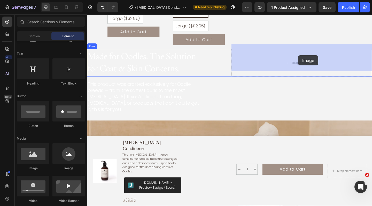
drag, startPoint x: 124, startPoint y: 172, endPoint x: 316, endPoint y: 59, distance: 223.4
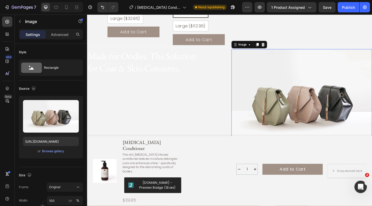
click at [306, 105] on img at bounding box center [320, 109] width 153 height 115
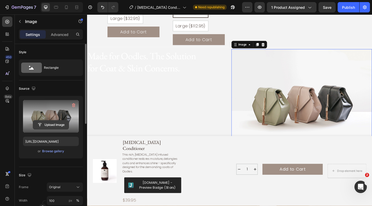
click at [47, 128] on input "file" at bounding box center [51, 124] width 36 height 9
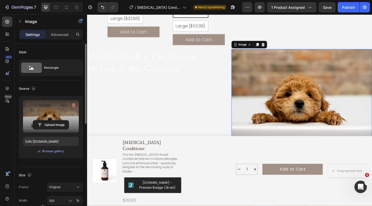
type input "https://cdn.shopify.com/s/files/1/0941/4164/5111/files/gempages_571859229653074…"
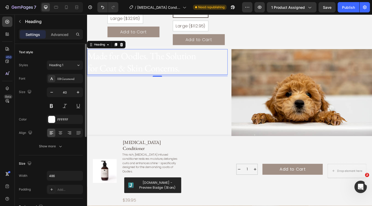
click at [183, 63] on h2 "Made for Oodles. The Solution for Coat & Skin Concerns." at bounding box center [149, 66] width 125 height 28
click at [51, 117] on div at bounding box center [51, 119] width 7 height 7
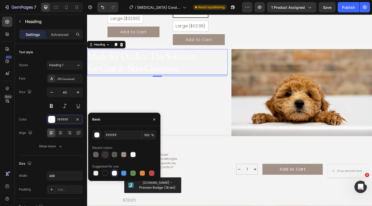
click at [106, 155] on div at bounding box center [104, 154] width 5 height 5
type input "3E302A"
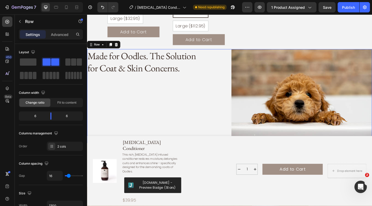
click at [139, 90] on div "Made for Oodles. The Solution for Coat & Skin Concerns. Heading" at bounding box center [163, 103] width 153 height 102
click at [142, 113] on div "Made for Oodles. The Solution for Coat & Skin Concerns. Heading" at bounding box center [163, 103] width 153 height 102
click at [174, 73] on h2 "Made for Oodles. The Solution for Coat & Skin Concerns." at bounding box center [149, 66] width 125 height 28
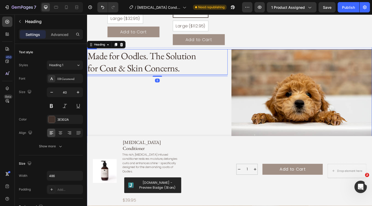
click at [166, 104] on div "Made for Oodles. The Solution for Coat & Skin Concerns. Heading 8" at bounding box center [163, 103] width 153 height 102
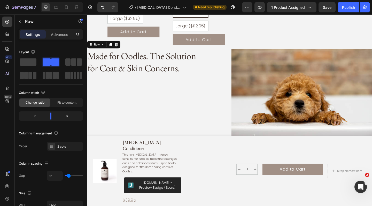
click at [167, 129] on div "Made for Oodles. The Solution for Coat & Skin Concerns. Heading" at bounding box center [163, 103] width 153 height 102
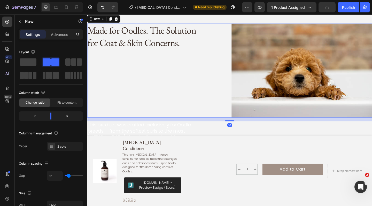
scroll to position [754, 0]
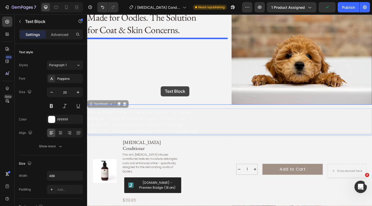
drag, startPoint x: 171, startPoint y: 127, endPoint x: 167, endPoint y: 92, distance: 35.1
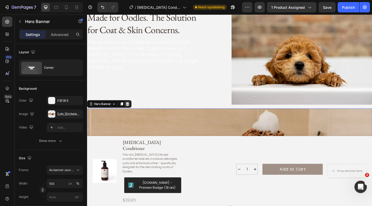
click at [131, 110] on icon at bounding box center [130, 112] width 3 height 4
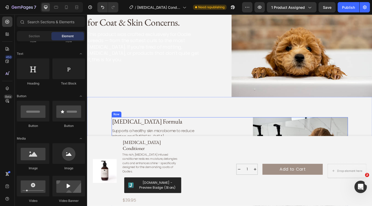
scroll to position [713, 0]
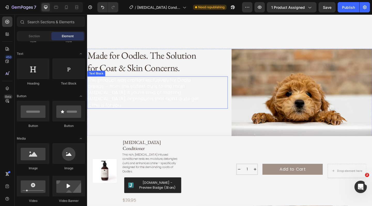
click at [139, 99] on p "This product was crafted exclusively for Oodle breeds — from the softest curls …" at bounding box center [149, 99] width 124 height 34
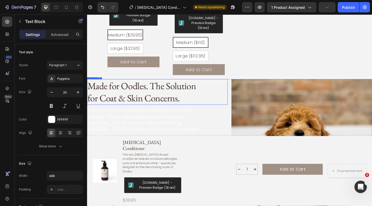
scroll to position [713, 0]
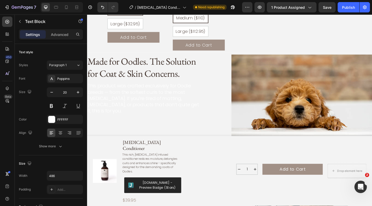
click at [148, 108] on p "This product was crafted exclusively for Oodle breeds — from the softest curls …" at bounding box center [149, 106] width 124 height 34
click at [154, 96] on p "This product was crafted exclusively for Oodle breeds — from the softest curls …" at bounding box center [149, 106] width 124 height 34
click at [140, 109] on p "This product was crafted exclusively for Oodle breeds — from the softest curls …" at bounding box center [149, 106] width 124 height 34
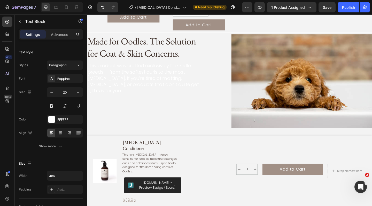
scroll to position [761, 0]
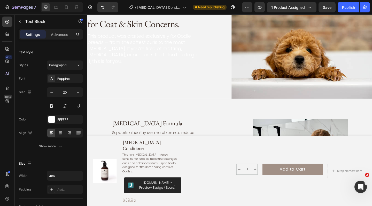
click at [166, 55] on p "This product was crafted exclusively for Oodle breeds — from the softest curls …" at bounding box center [149, 52] width 124 height 34
click at [132, 46] on p "This product was crafted exclusively for Oodle breeds — from the softest curls …" at bounding box center [149, 52] width 124 height 34
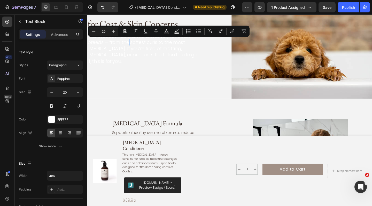
click at [132, 46] on p "This product was crafted exclusively for Oodle breeds — from the softest curls …" at bounding box center [149, 52] width 124 height 34
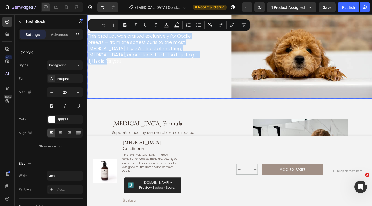
drag, startPoint x: 200, startPoint y: 60, endPoint x: 91, endPoint y: 34, distance: 112.3
click at [91, 34] on div "Made for Oodles. The Solution for Coat & Skin Concerns. Heading This product wa…" at bounding box center [163, 55] width 153 height 102
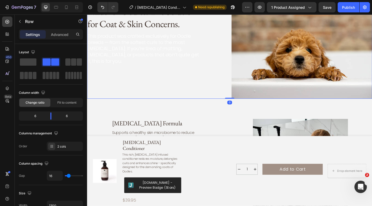
click at [130, 83] on div "Made for Oodles. The Solution for Coat & Skin Concerns. Heading This product wa…" at bounding box center [163, 55] width 153 height 102
click at [20, 21] on icon "button" at bounding box center [20, 21] width 2 height 3
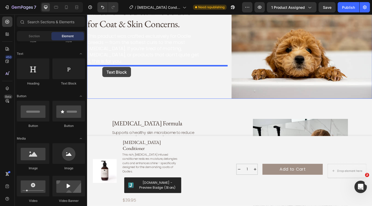
drag, startPoint x: 155, startPoint y: 90, endPoint x: 103, endPoint y: 71, distance: 54.4
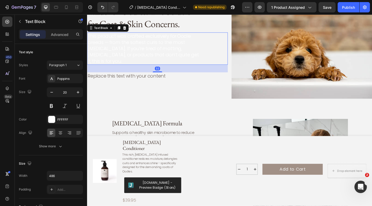
click at [148, 50] on p "This product was crafted exclusively for Oodle breeds — from the softest curls …" at bounding box center [149, 52] width 124 height 34
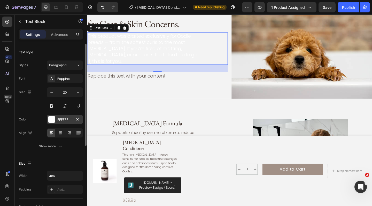
click at [53, 120] on div at bounding box center [51, 119] width 7 height 7
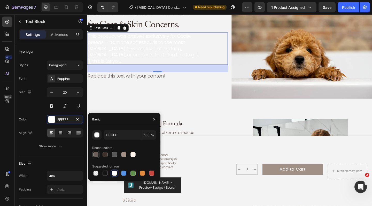
click at [94, 154] on div at bounding box center [95, 154] width 5 height 5
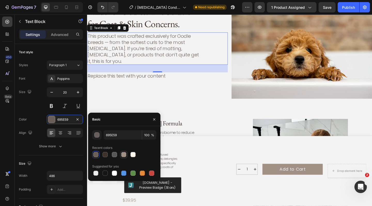
click at [124, 155] on div at bounding box center [123, 154] width 5 height 5
type input "A19086"
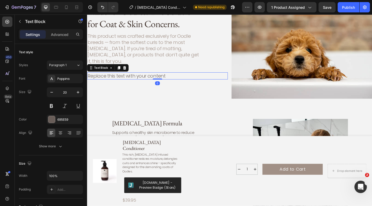
click at [152, 77] on div "Replace this text with your content" at bounding box center [163, 81] width 153 height 8
click at [129, 70] on icon at bounding box center [128, 72] width 4 height 4
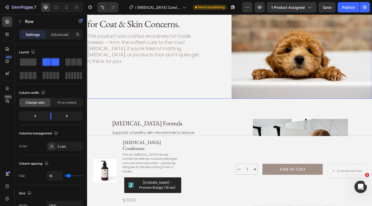
click at [156, 91] on div "Made for Oodles. The Solution for Coat & Skin Concerns. Heading This product wa…" at bounding box center [163, 55] width 153 height 102
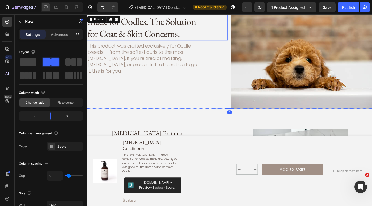
scroll to position [731, 0]
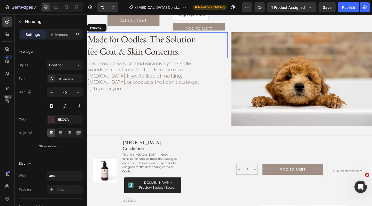
click at [179, 46] on h2 "Made for Oodles. The Solution for Coat & Skin Concerns." at bounding box center [149, 48] width 125 height 28
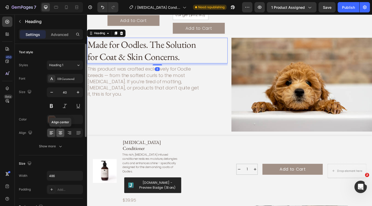
click at [62, 131] on icon at bounding box center [60, 132] width 5 height 5
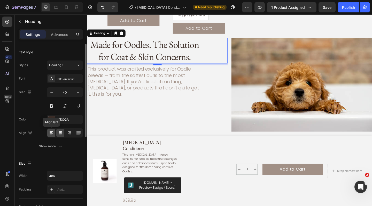
click at [50, 133] on icon at bounding box center [52, 133] width 4 height 1
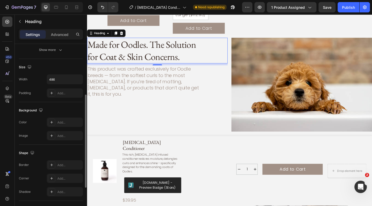
scroll to position [158, 0]
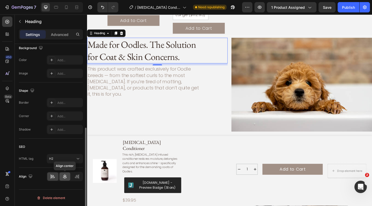
click at [66, 179] on icon at bounding box center [64, 176] width 5 height 5
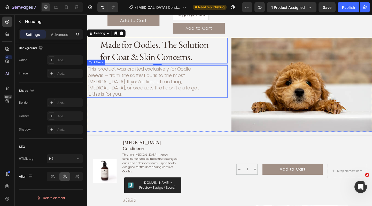
click at [112, 70] on p "This product was crafted exclusively for Oodle breeds — from the softest curls …" at bounding box center [149, 87] width 124 height 34
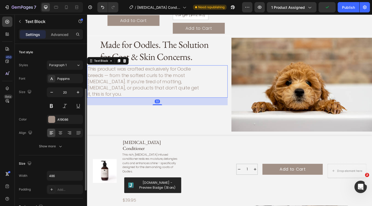
scroll to position [129, 0]
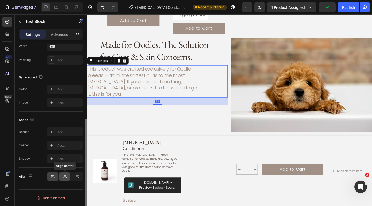
click at [66, 176] on icon at bounding box center [65, 176] width 4 height 5
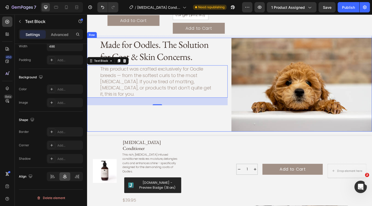
click at [157, 122] on div "Made for Oodles. The Solution for Coat & Skin Concerns. Heading This product wa…" at bounding box center [163, 91] width 153 height 102
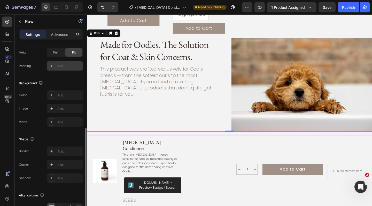
scroll to position [170, 0]
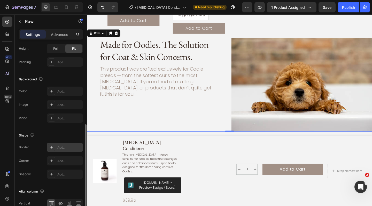
click at [66, 148] on div "Add..." at bounding box center [69, 147] width 24 height 5
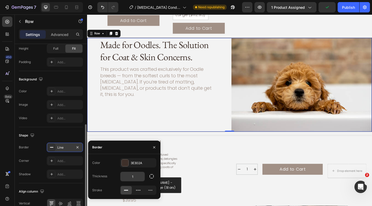
click at [135, 179] on input "1" at bounding box center [132, 176] width 24 height 9
click at [192, 168] on div "Product Images Prebiotic Conditioner Product Title This rich, prebiotic infused…" at bounding box center [242, 185] width 310 height 76
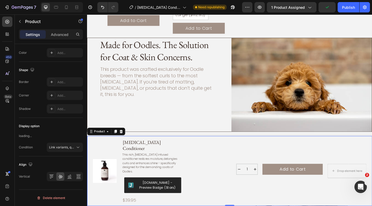
scroll to position [0, 0]
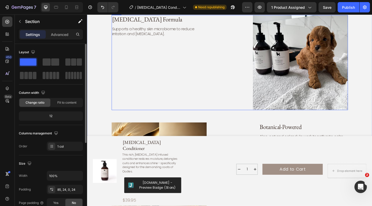
scroll to position [874, 0]
click at [315, 63] on img at bounding box center [318, 66] width 103 height 103
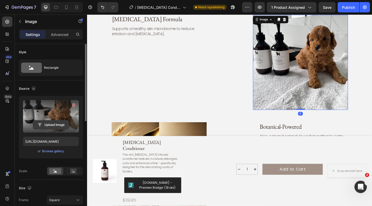
click at [41, 124] on input "file" at bounding box center [51, 124] width 36 height 9
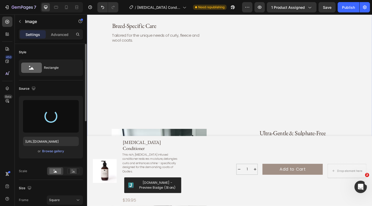
scroll to position [1104, 0]
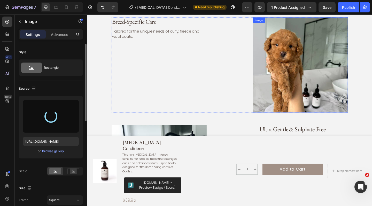
click at [319, 64] on img at bounding box center [318, 69] width 103 height 103
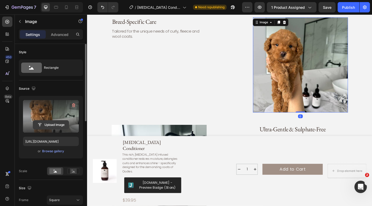
click at [56, 124] on input "file" at bounding box center [51, 124] width 36 height 9
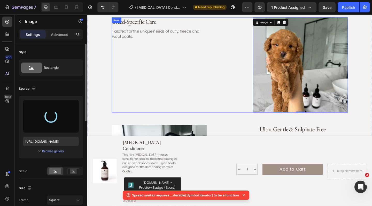
type input "https://cdn.shopify.com/s/files/1/0941/4164/5111/files/gempages_571859229653074…"
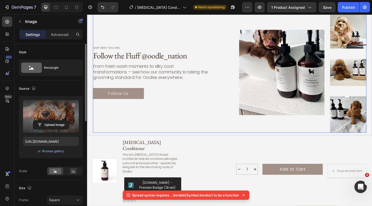
scroll to position [1614, 0]
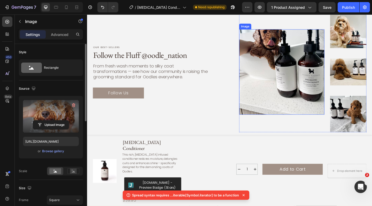
click at [300, 65] on img at bounding box center [298, 77] width 93 height 93
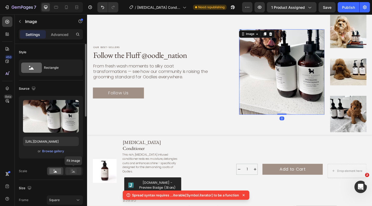
click at [76, 171] on rect at bounding box center [73, 170] width 7 height 5
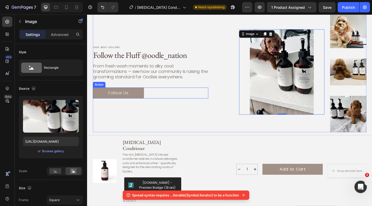
click at [186, 98] on div "Follow Us Button" at bounding box center [155, 100] width 125 height 12
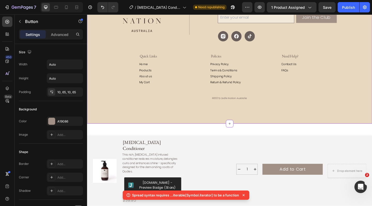
scroll to position [1818, 0]
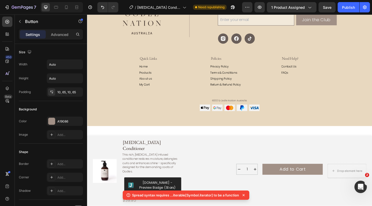
click at [244, 194] on icon at bounding box center [243, 195] width 2 height 2
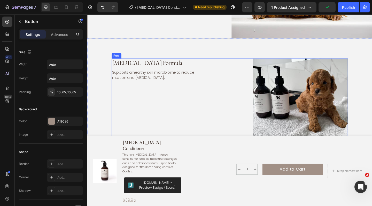
scroll to position [861, 0]
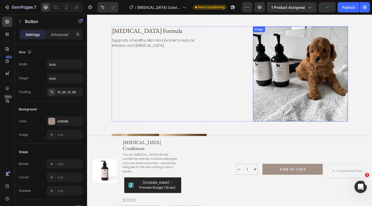
click at [307, 75] on img at bounding box center [318, 79] width 103 height 103
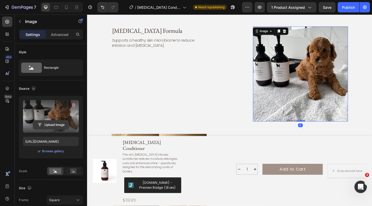
click at [50, 125] on input "file" at bounding box center [51, 124] width 36 height 9
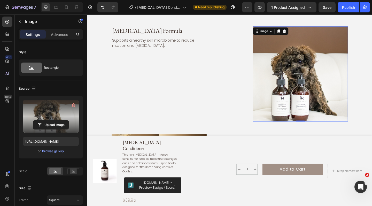
type input "https://cdn.shopify.com/s/files/1/0941/4164/5111/files/gempages_571859229653074…"
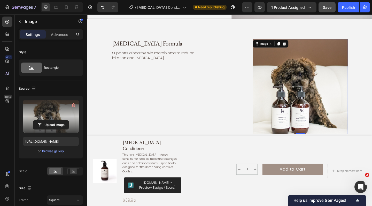
scroll to position [643, 0]
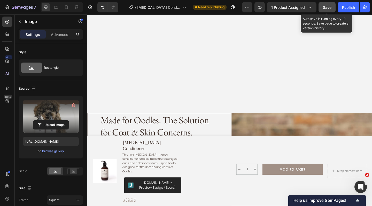
click at [328, 11] on button "Save" at bounding box center [326, 7] width 17 height 10
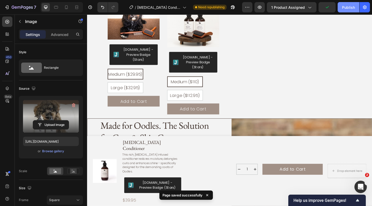
click at [347, 10] on div "Publish" at bounding box center [348, 7] width 13 height 5
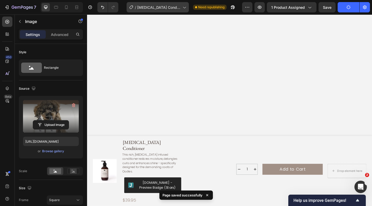
scroll to position [54, 0]
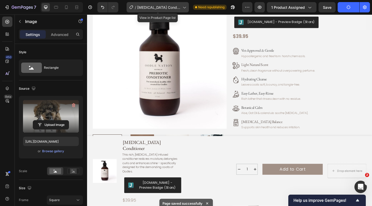
click at [151, 9] on span "[MEDICAL_DATA] Conditioner - of Product Page" at bounding box center [158, 7] width 43 height 5
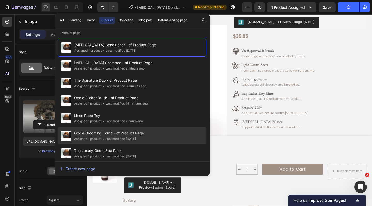
click at [113, 132] on span "Oodle Grooming Comb - of Product Page" at bounding box center [109, 133] width 70 height 6
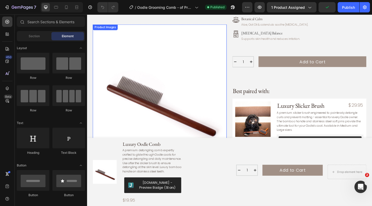
scroll to position [85, 0]
